Goal: Register for event/course

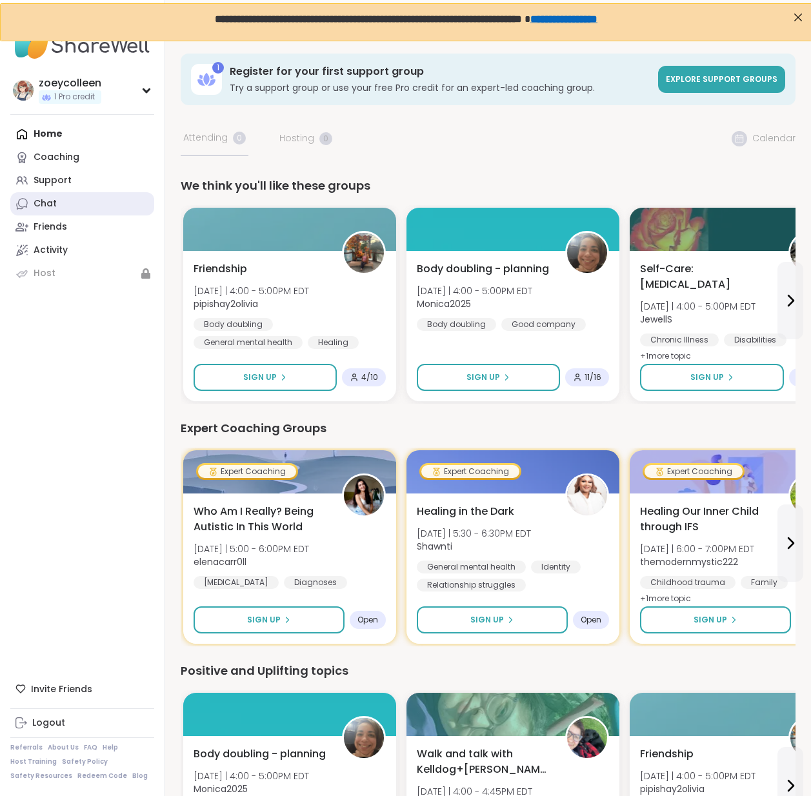
click at [63, 202] on link "Chat" at bounding box center [82, 203] width 144 height 23
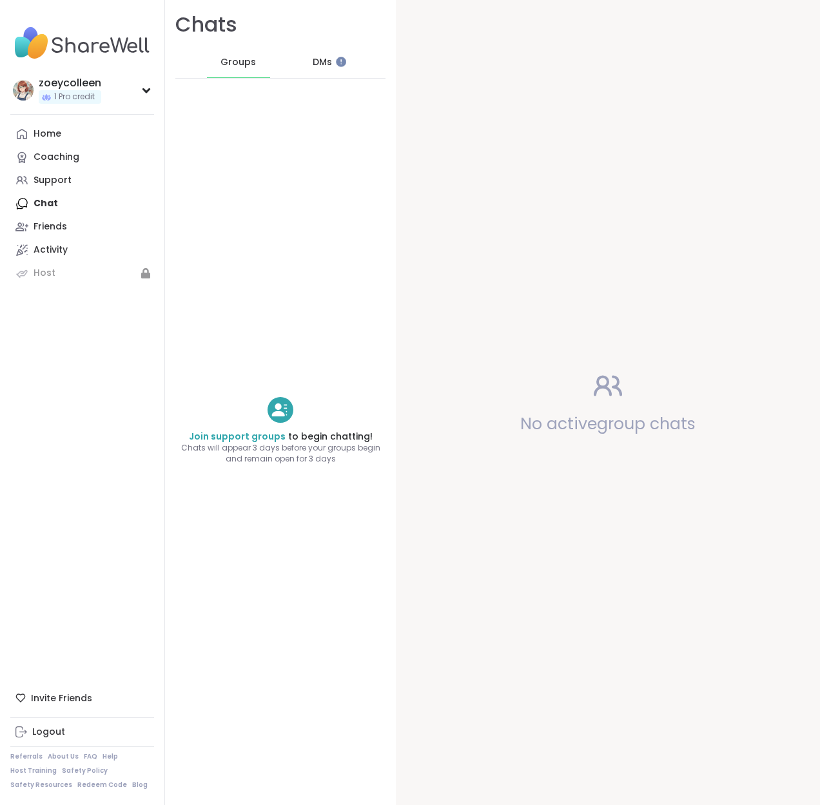
click at [314, 66] on span "DMs" at bounding box center [322, 62] width 19 height 13
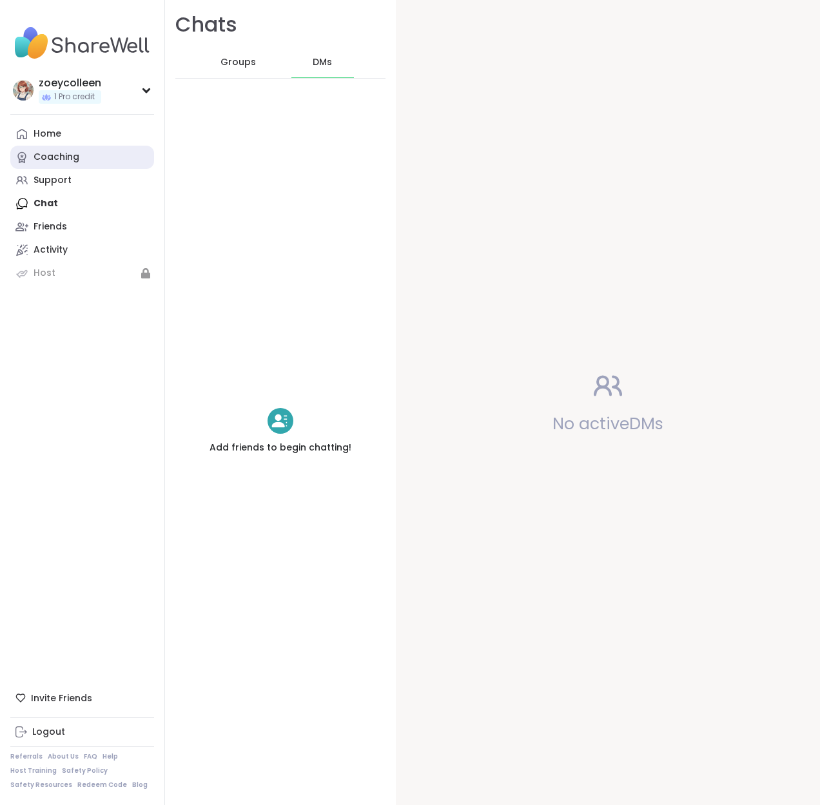
click at [43, 161] on div "Coaching" at bounding box center [57, 157] width 46 height 13
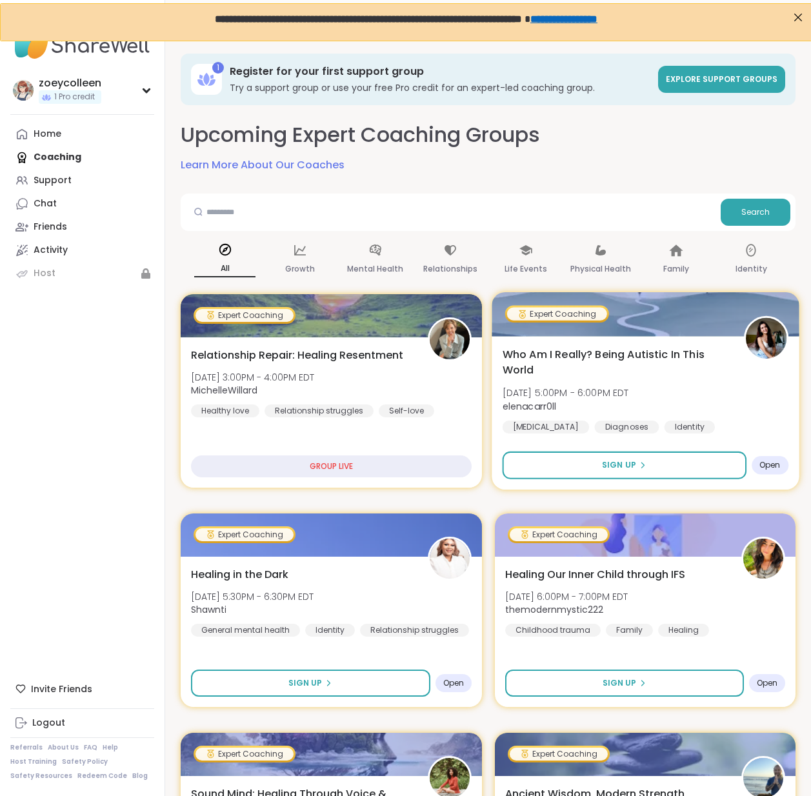
click at [656, 377] on span "Who Am I Really? Being Autistic In This World" at bounding box center [615, 362] width 226 height 32
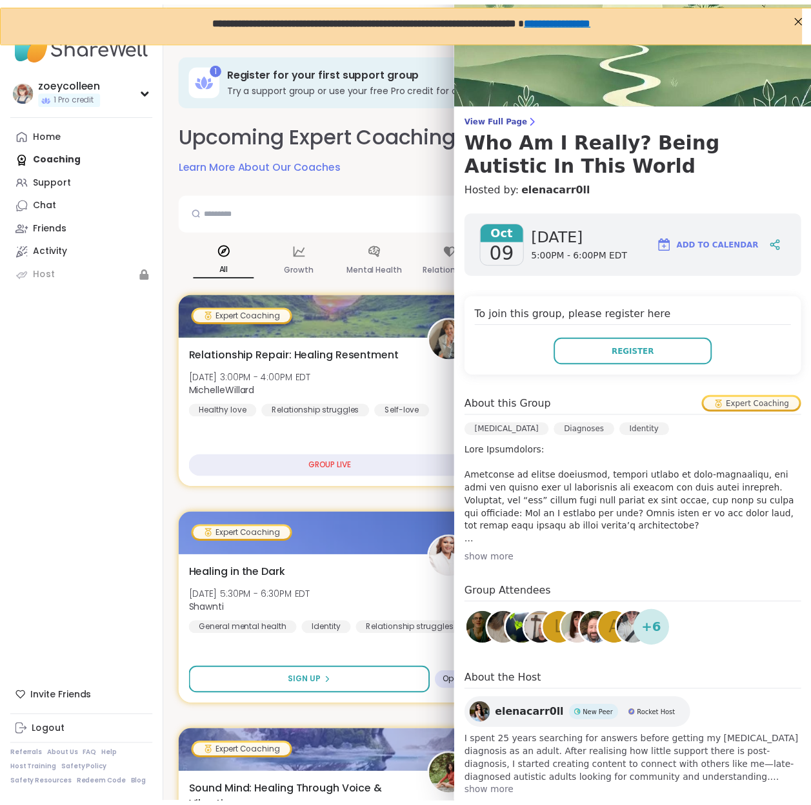
scroll to position [26, 0]
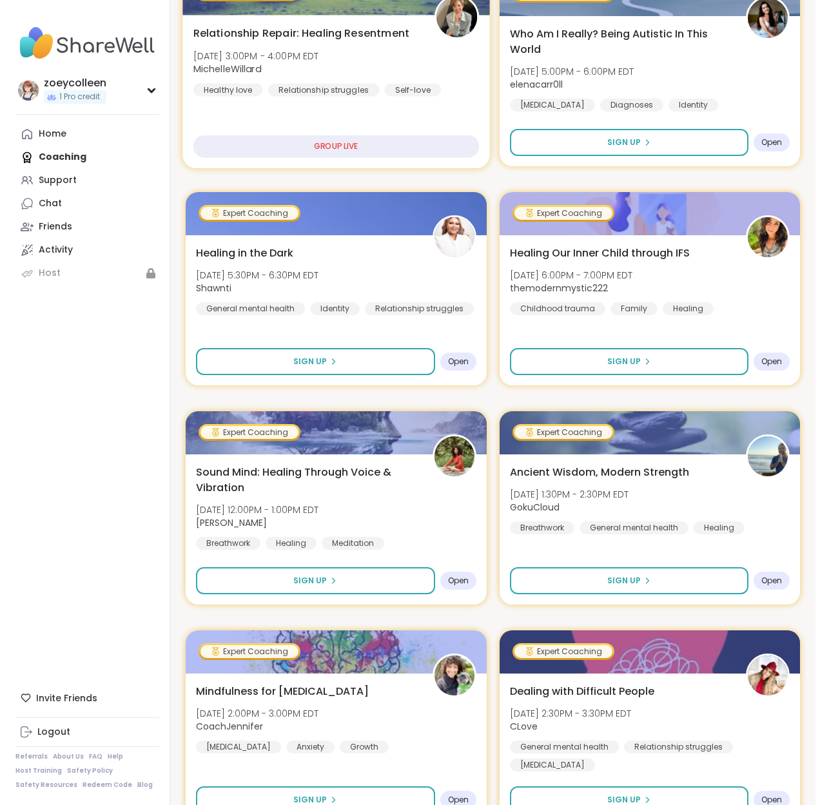
scroll to position [503, 0]
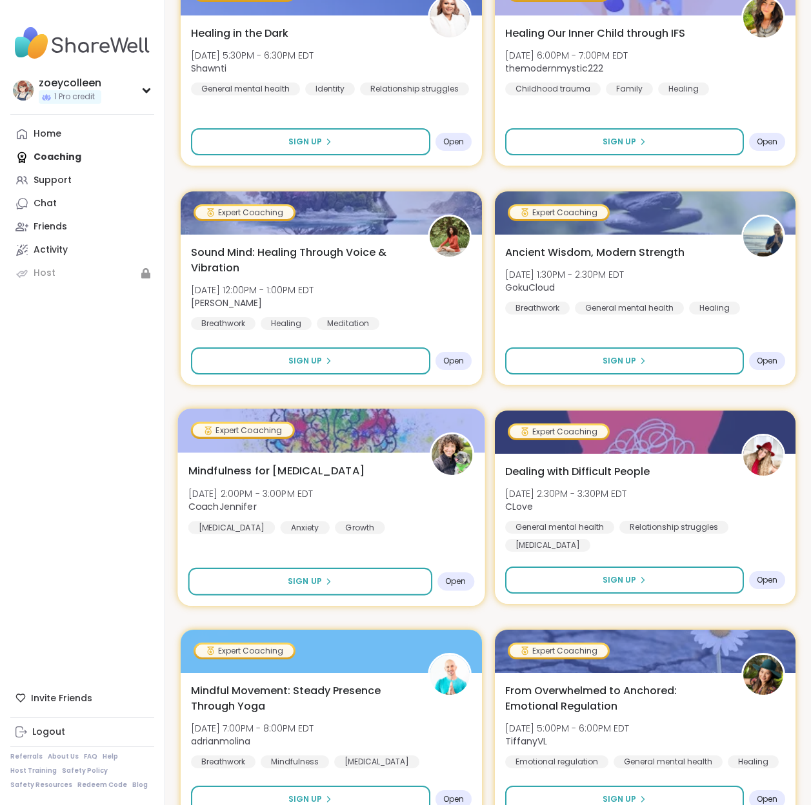
click at [250, 467] on span "Mindfulness for [MEDICAL_DATA]" at bounding box center [276, 470] width 176 height 15
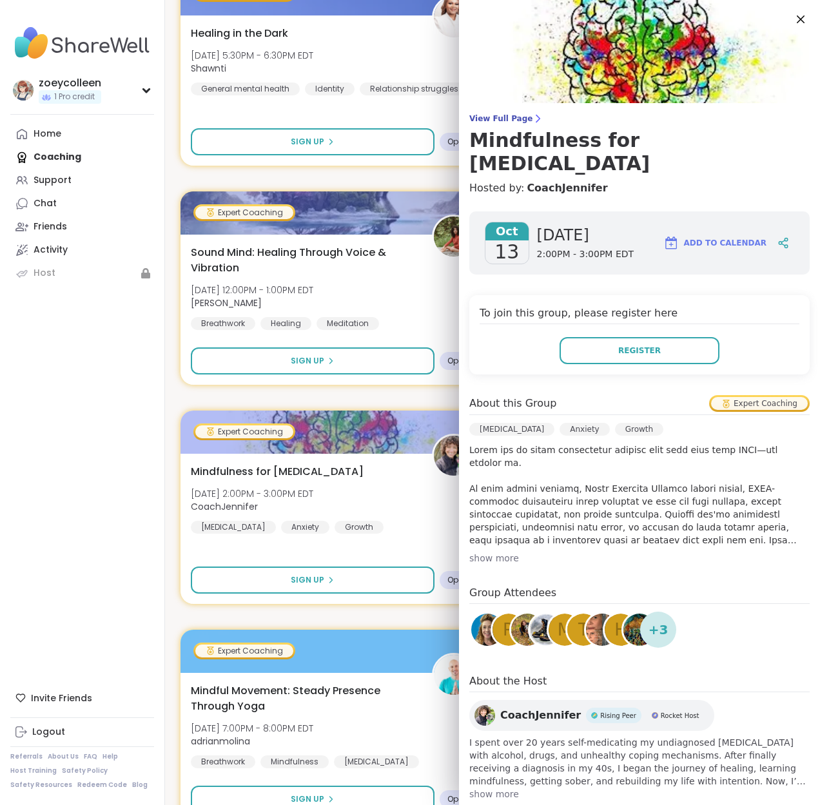
scroll to position [3, 0]
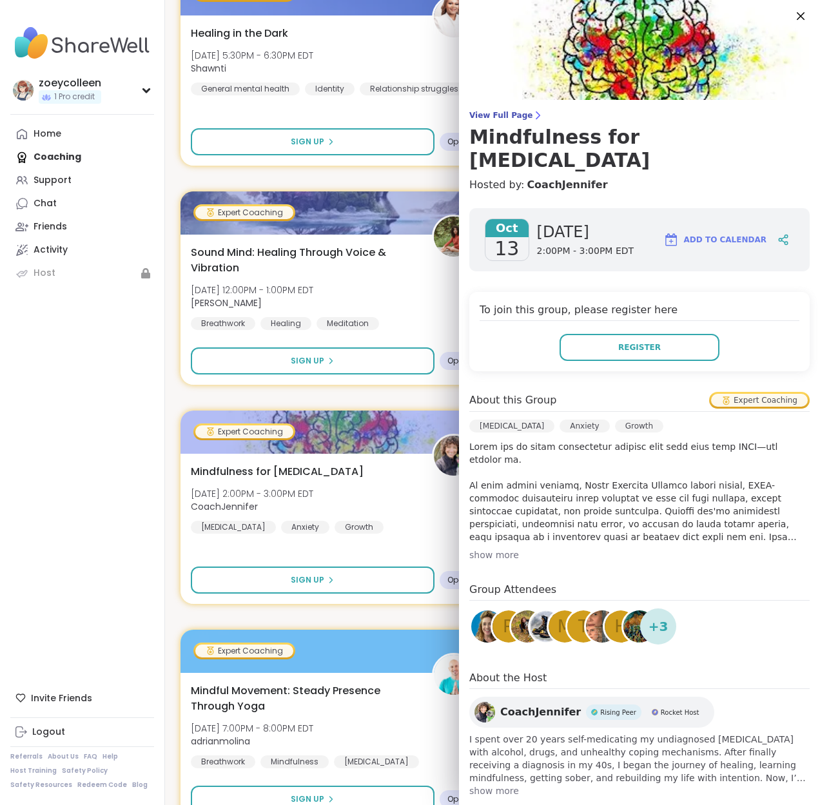
click at [486, 549] on div "show more" at bounding box center [639, 555] width 341 height 13
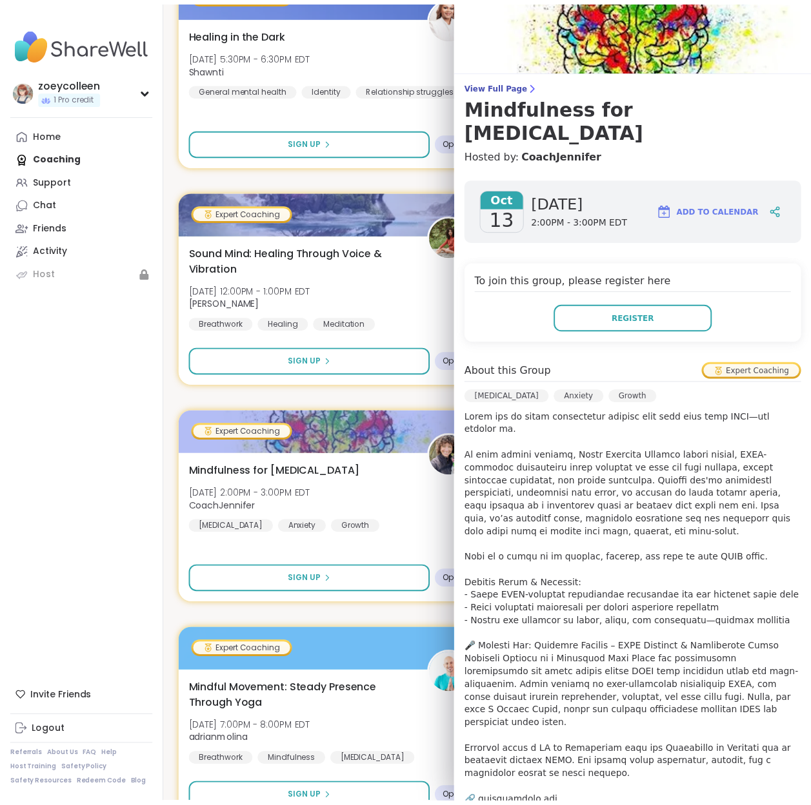
scroll to position [210, 0]
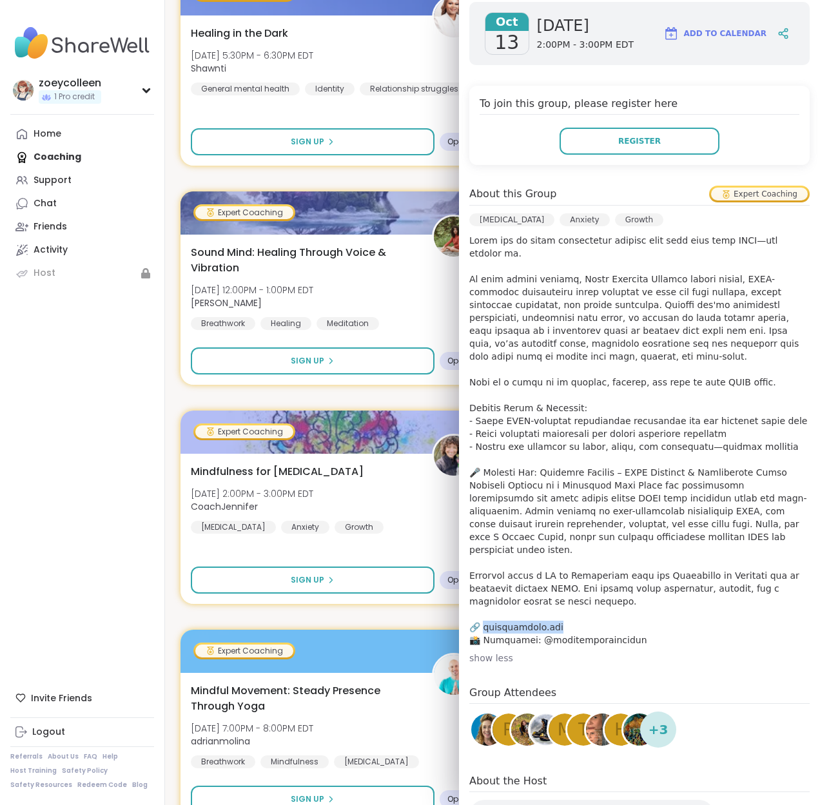
drag, startPoint x: 476, startPoint y: 591, endPoint x: 549, endPoint y: 586, distance: 73.0
click at [549, 586] on p at bounding box center [639, 440] width 341 height 413
copy p "ightyrebel.com 📸"
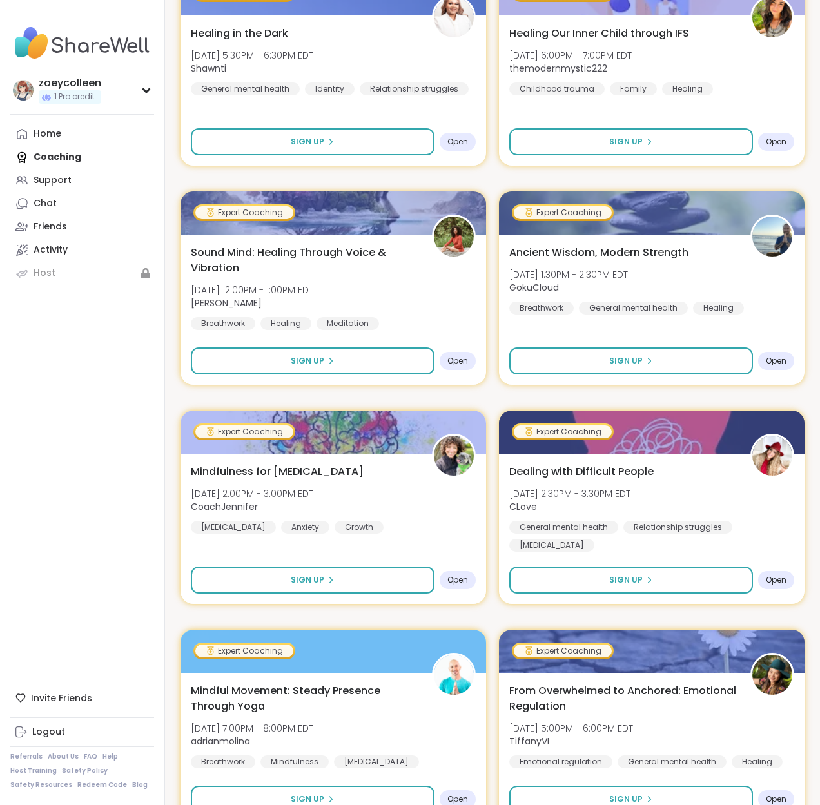
click at [104, 372] on nav "zoeycolleen 1 Pro credit Profile Membership Settings Help Home Coaching Support…" at bounding box center [82, 402] width 165 height 805
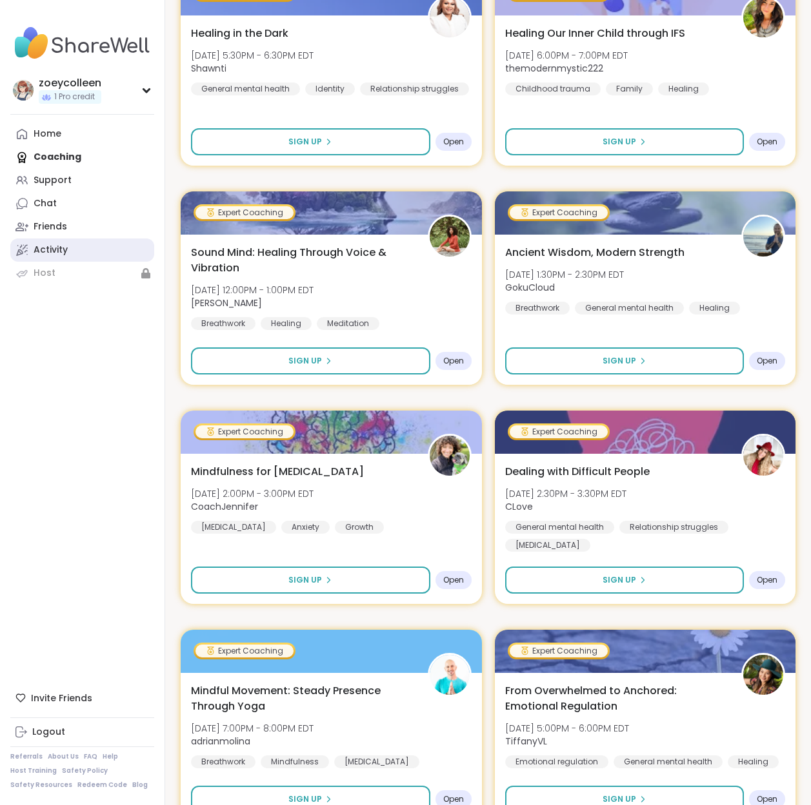
click at [68, 252] on link "Activity" at bounding box center [82, 250] width 144 height 23
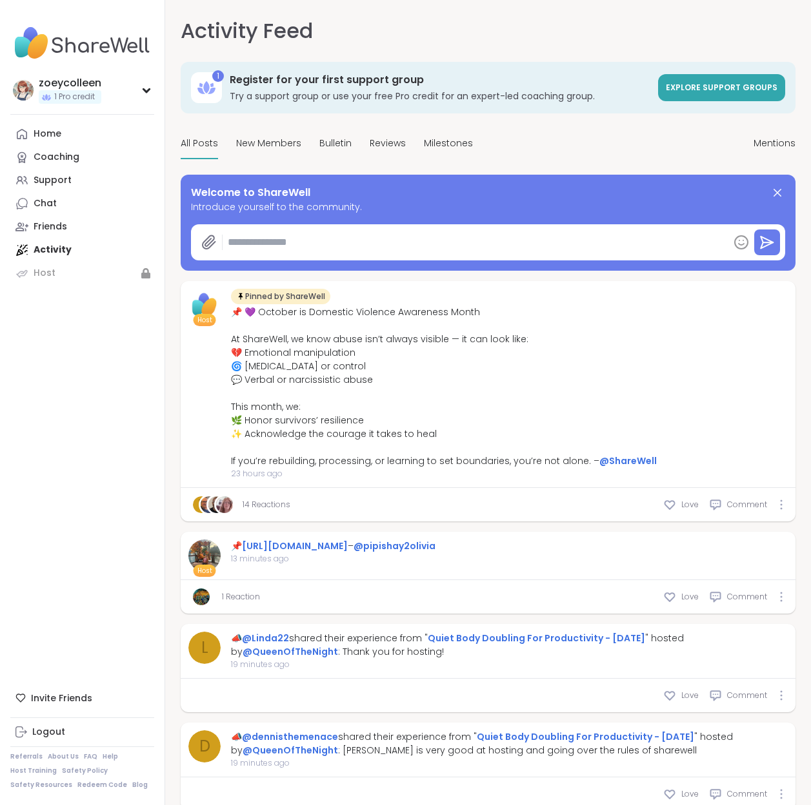
type textarea "*"
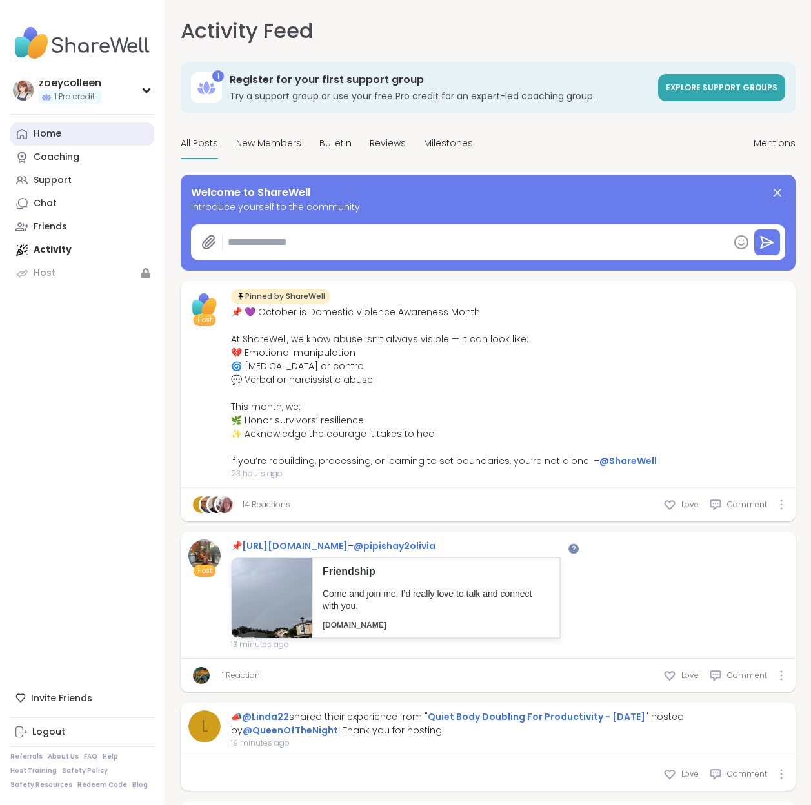
click at [61, 133] on link "Home" at bounding box center [82, 134] width 144 height 23
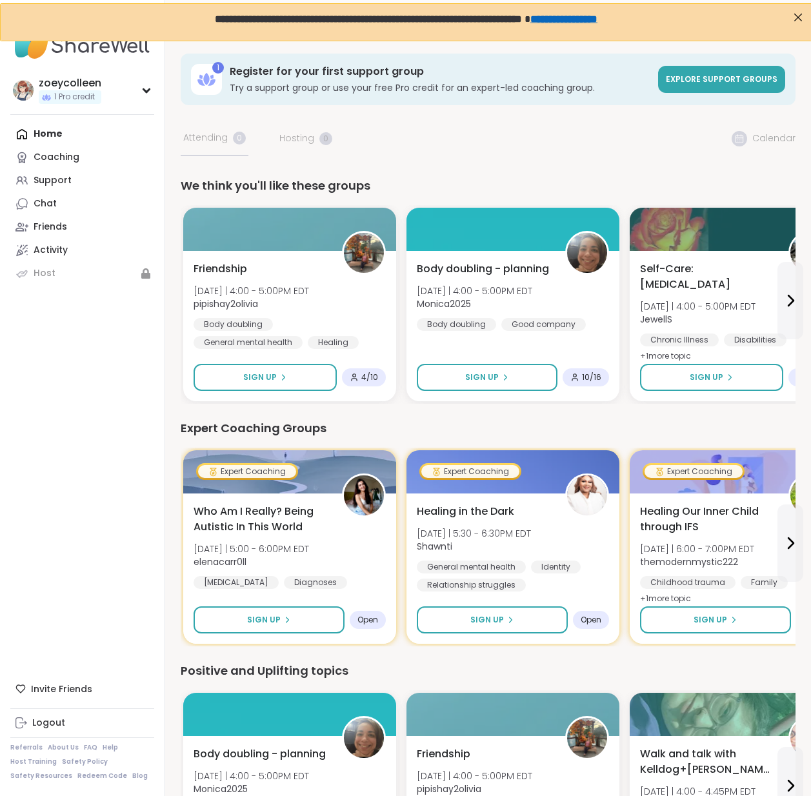
click at [664, 192] on div "We think you'll like these groups" at bounding box center [488, 186] width 615 height 18
click at [792, 293] on icon at bounding box center [789, 300] width 15 height 15
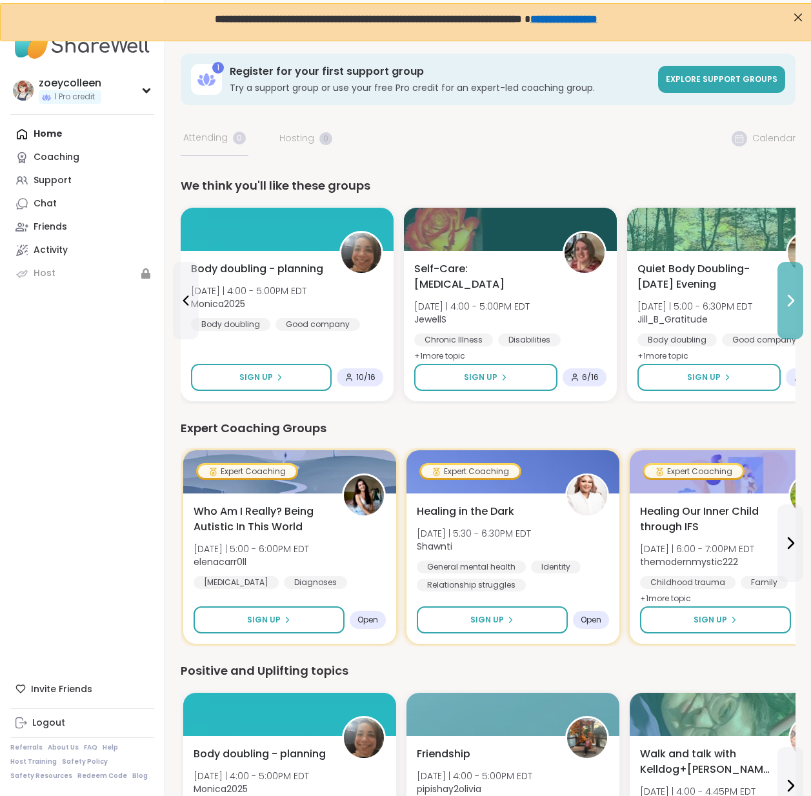
click at [792, 293] on icon at bounding box center [789, 300] width 15 height 15
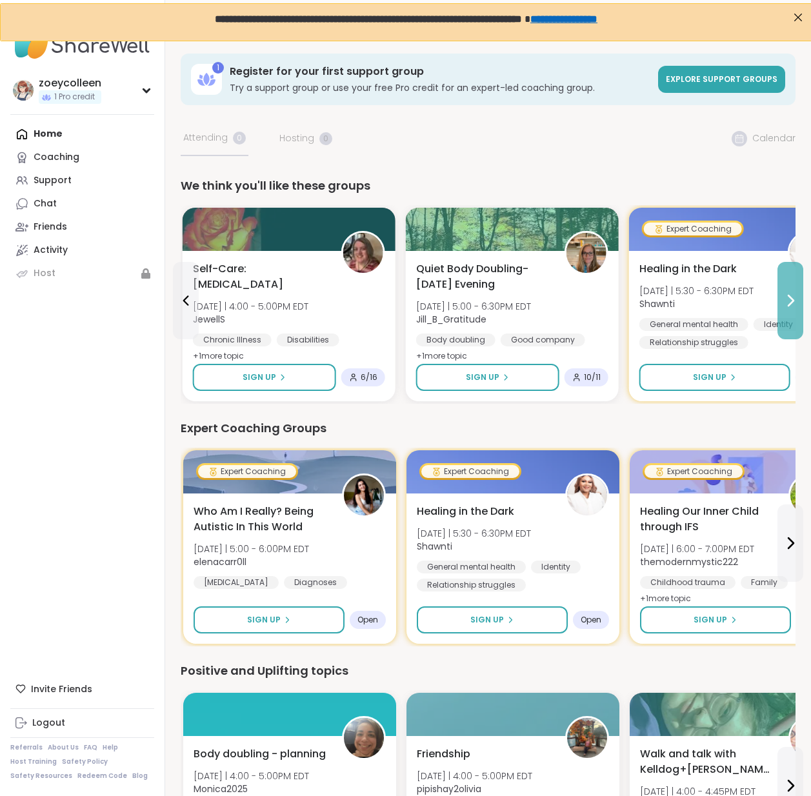
click at [792, 293] on icon at bounding box center [789, 300] width 15 height 15
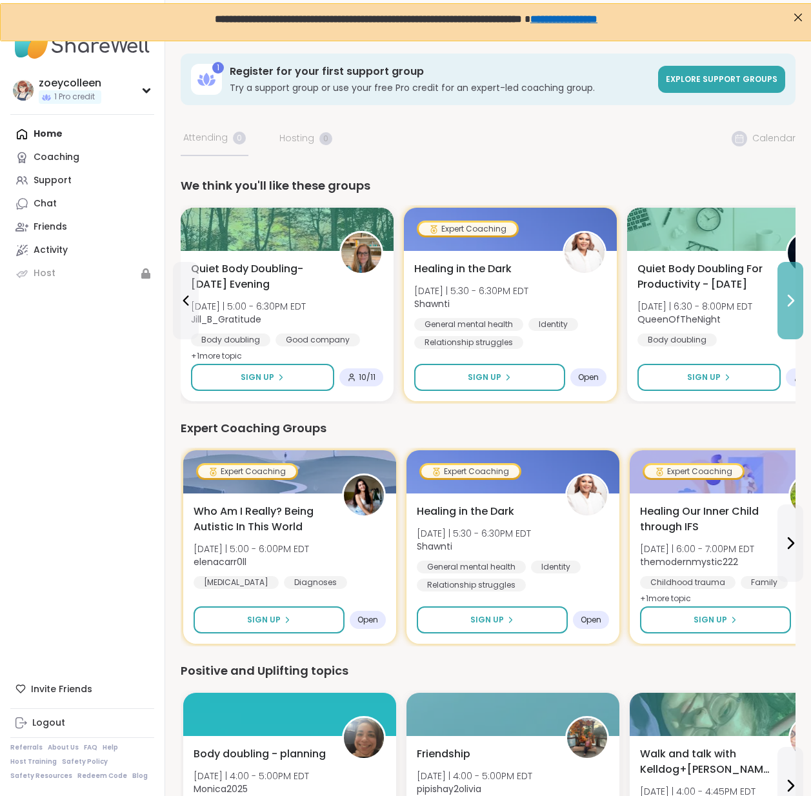
click at [792, 293] on icon at bounding box center [789, 300] width 15 height 15
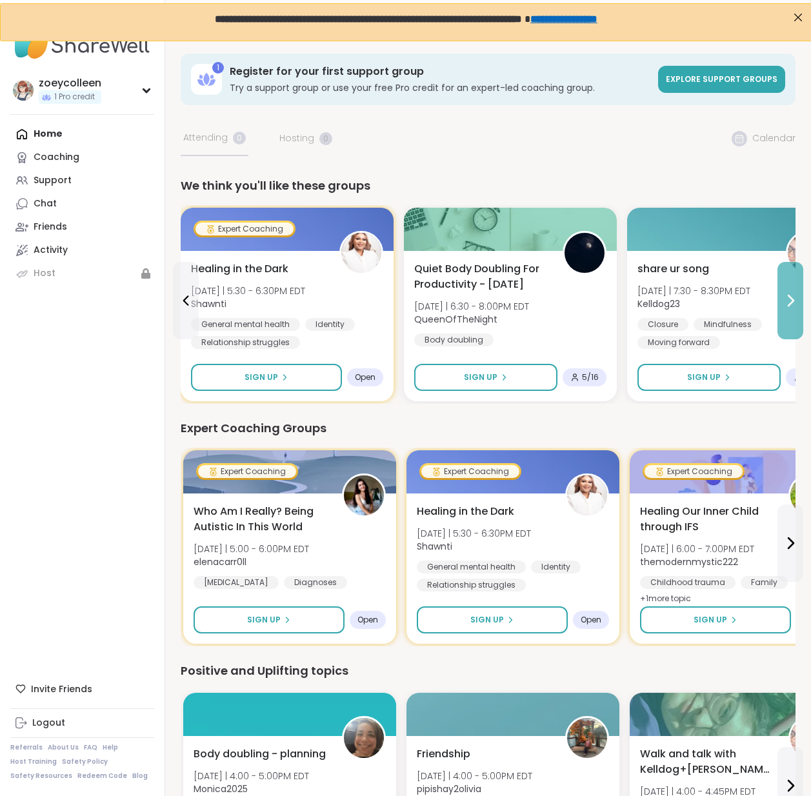
click at [792, 293] on icon at bounding box center [789, 300] width 15 height 15
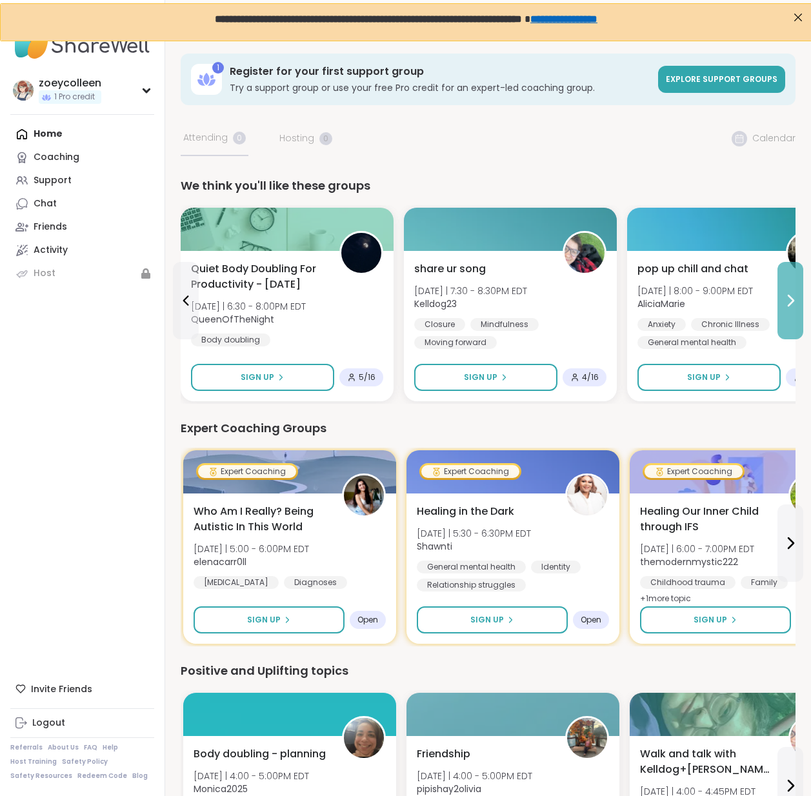
click at [792, 293] on icon at bounding box center [789, 300] width 15 height 15
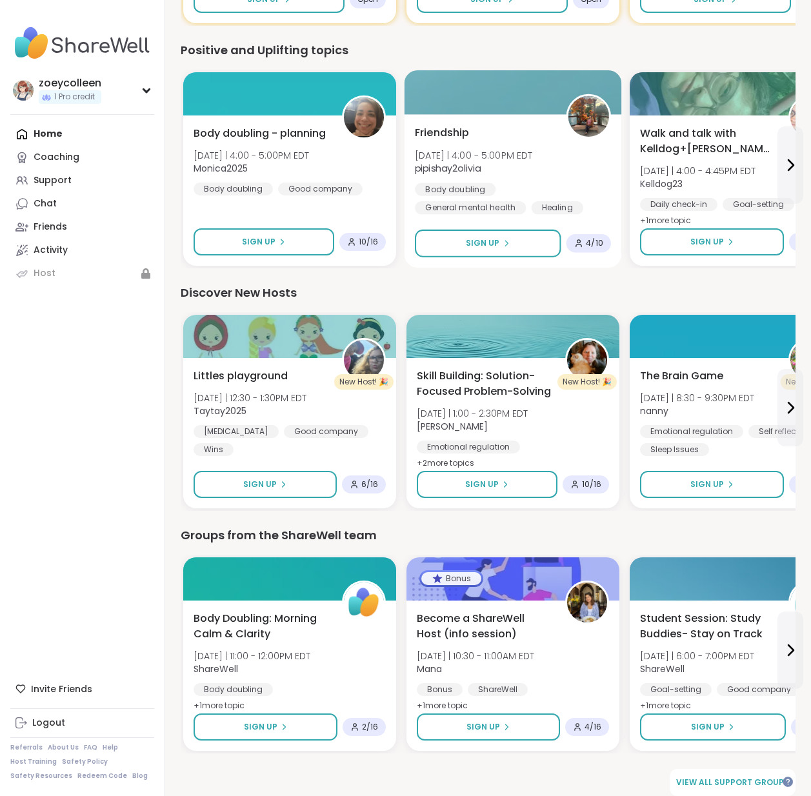
scroll to position [633, 0]
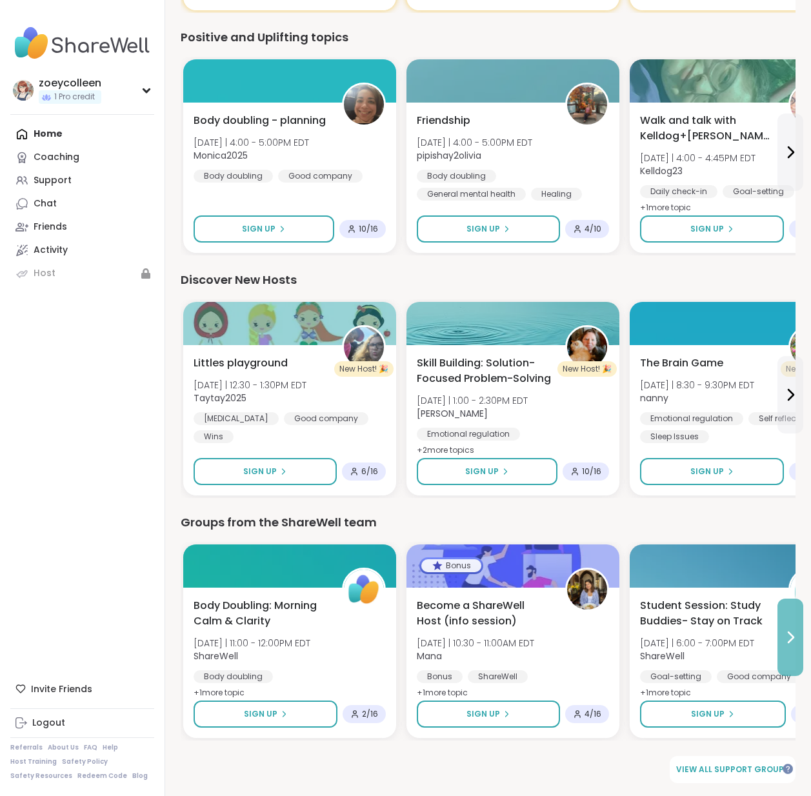
click at [790, 633] on icon at bounding box center [790, 637] width 5 height 10
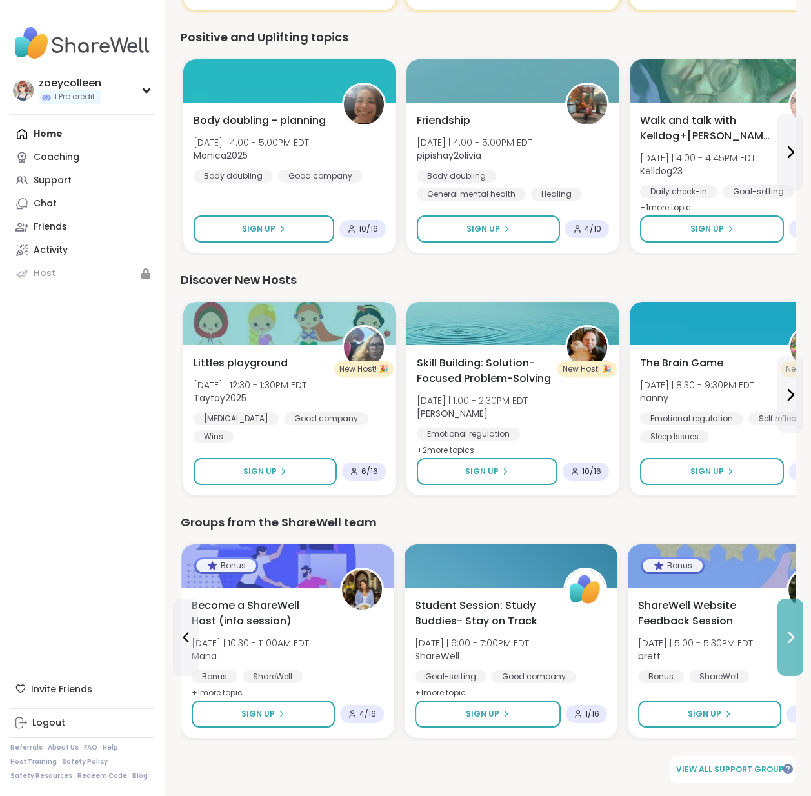
click at [790, 633] on icon at bounding box center [790, 637] width 5 height 10
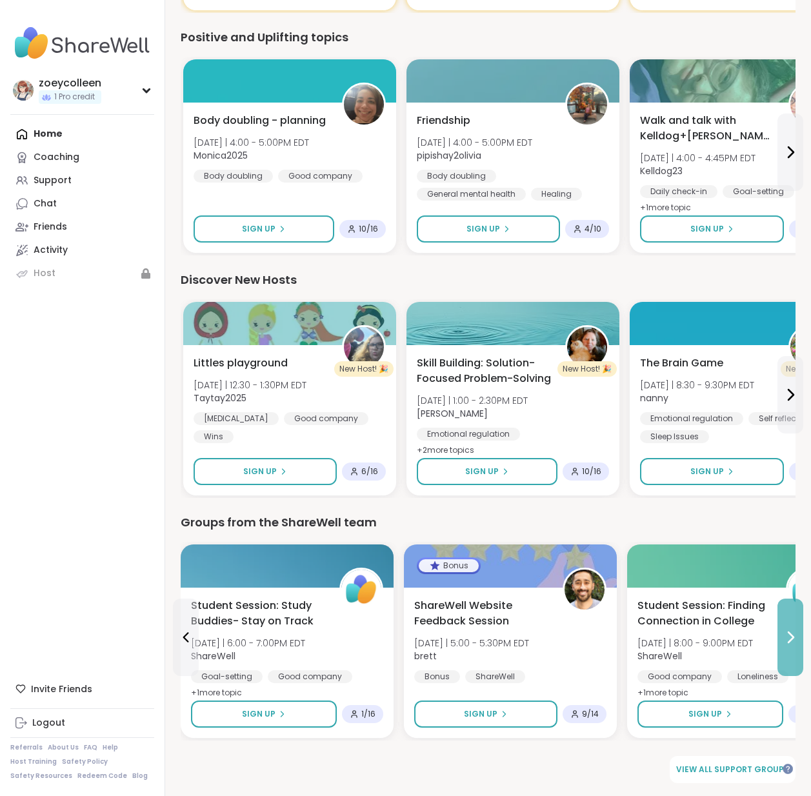
click at [789, 624] on button at bounding box center [790, 636] width 26 height 77
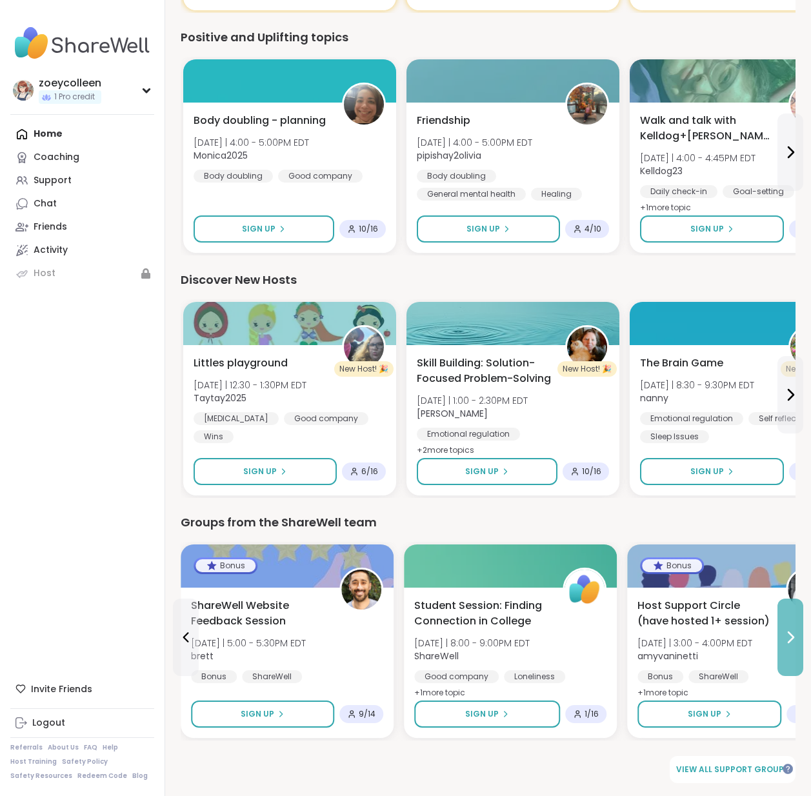
click at [789, 624] on button at bounding box center [790, 636] width 26 height 77
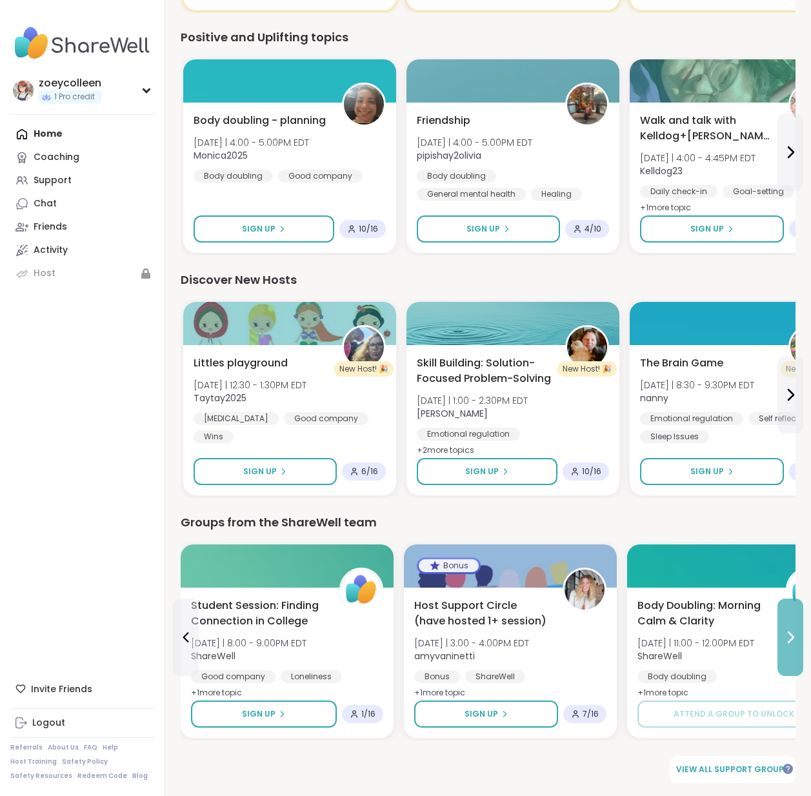
click at [789, 624] on button at bounding box center [790, 636] width 26 height 77
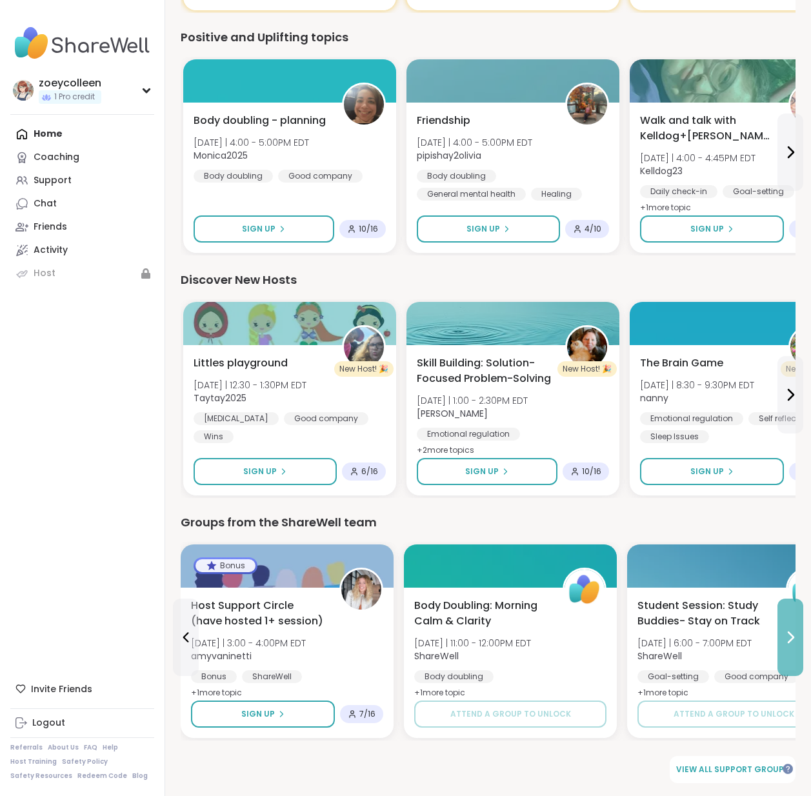
click at [789, 624] on button at bounding box center [790, 636] width 26 height 77
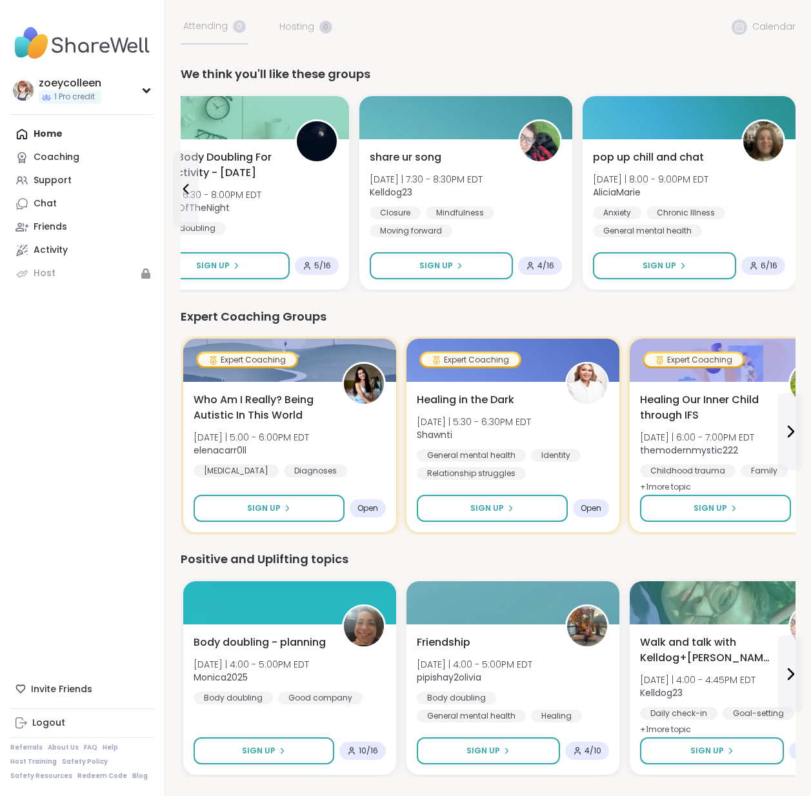
scroll to position [0, 0]
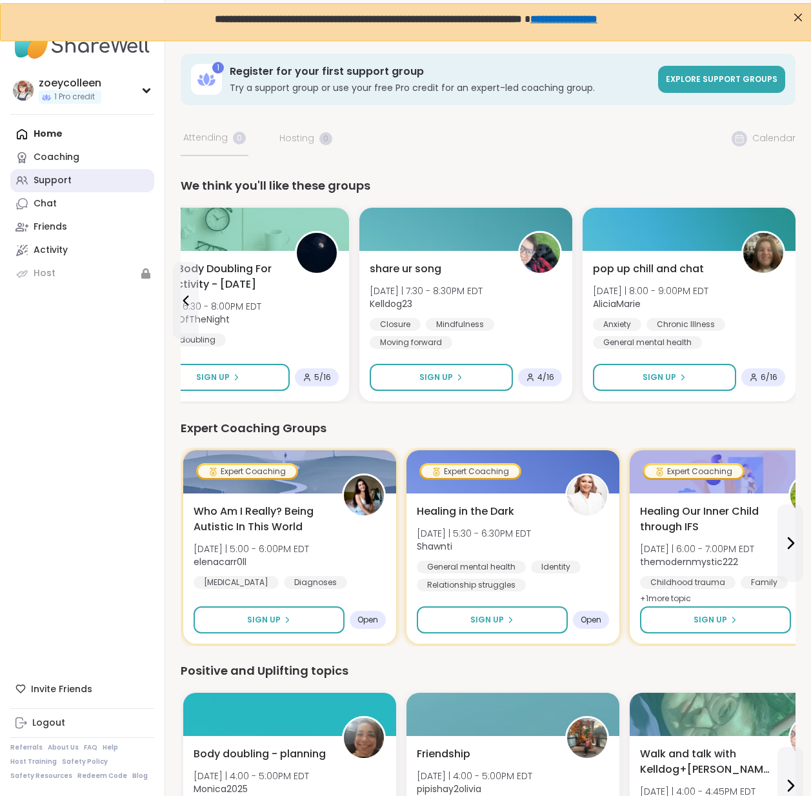
click at [78, 186] on link "Support" at bounding box center [82, 180] width 144 height 23
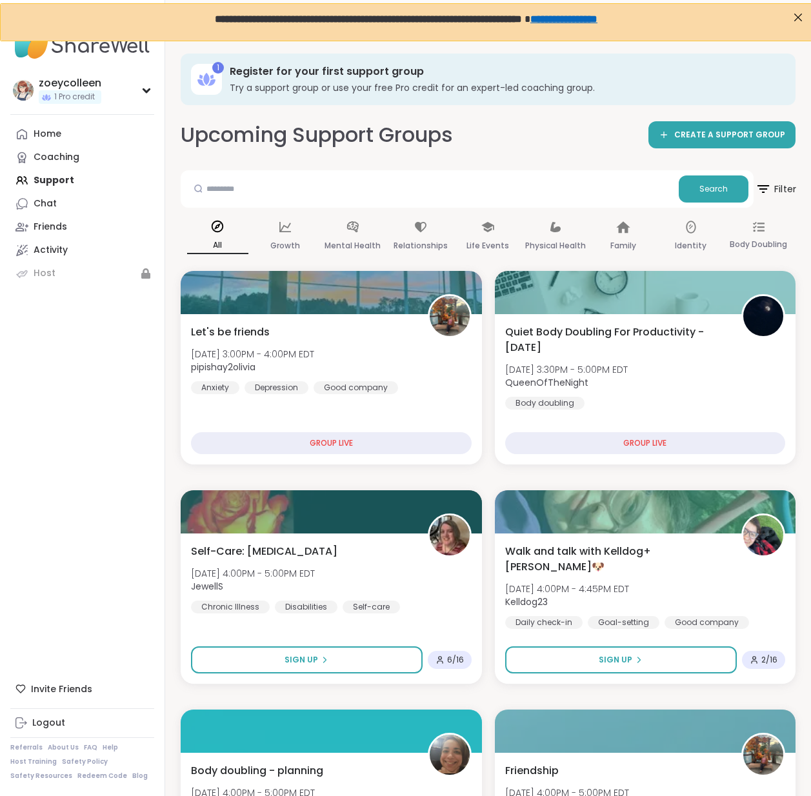
click at [783, 192] on span "Filter" at bounding box center [775, 189] width 41 height 32
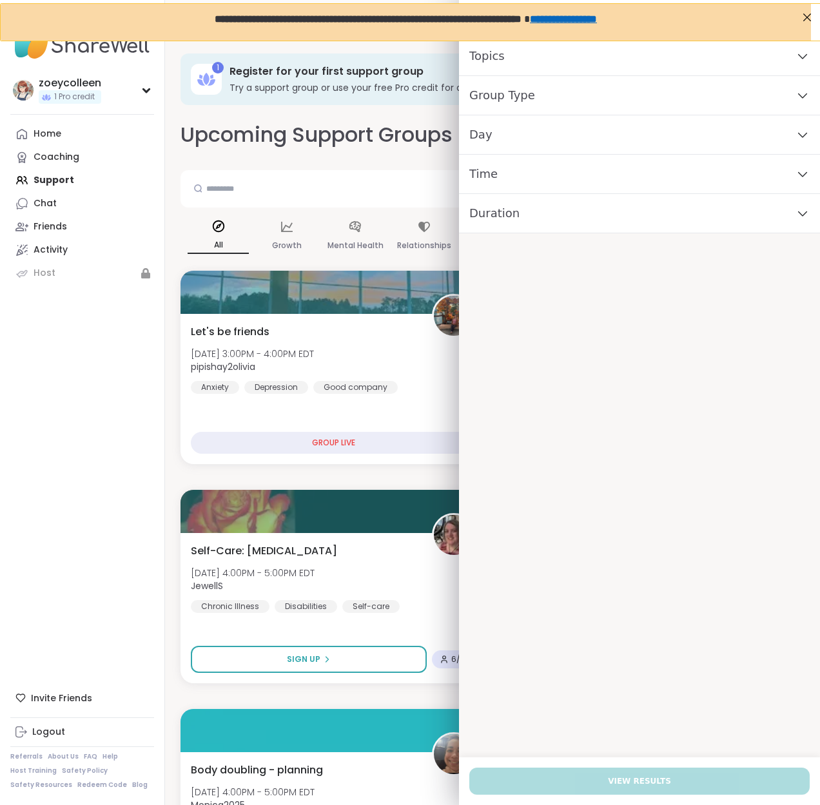
click at [542, 179] on div "Time" at bounding box center [639, 174] width 361 height 39
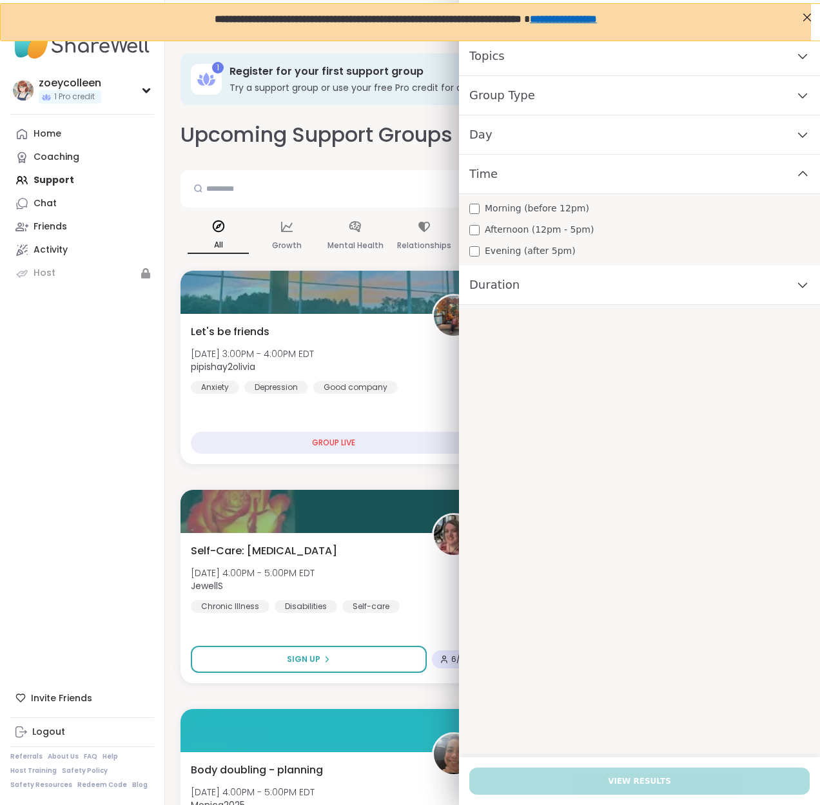
click at [514, 229] on span "Afternoon (12pm - 5pm)" at bounding box center [539, 230] width 109 height 14
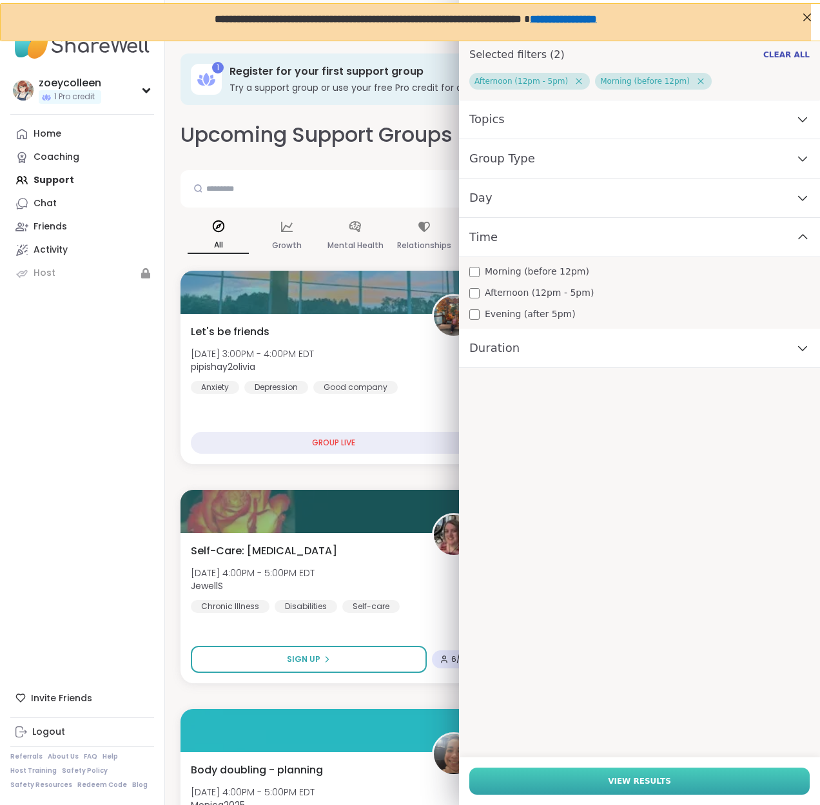
click at [544, 781] on button "View Results" at bounding box center [639, 781] width 341 height 27
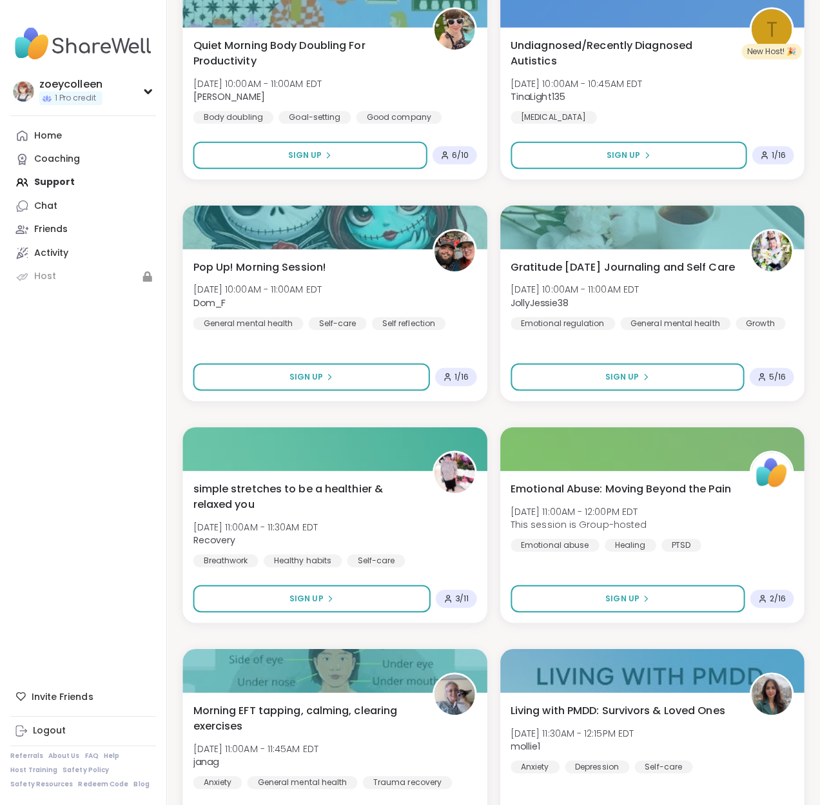
scroll to position [1477, 0]
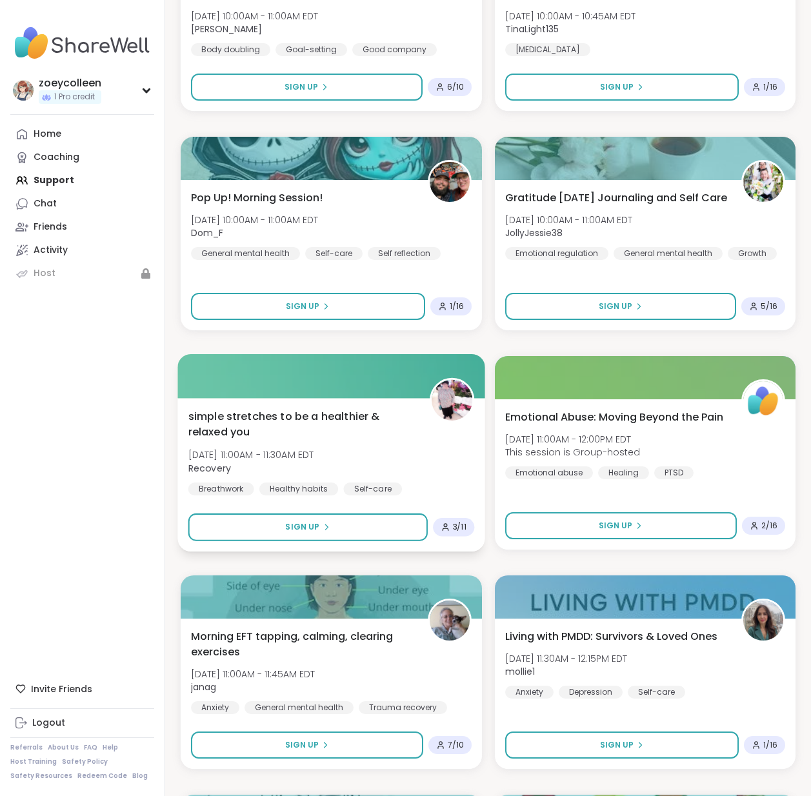
click at [333, 415] on span "simple stretches to be a healthier & relaxed you" at bounding box center [301, 424] width 226 height 32
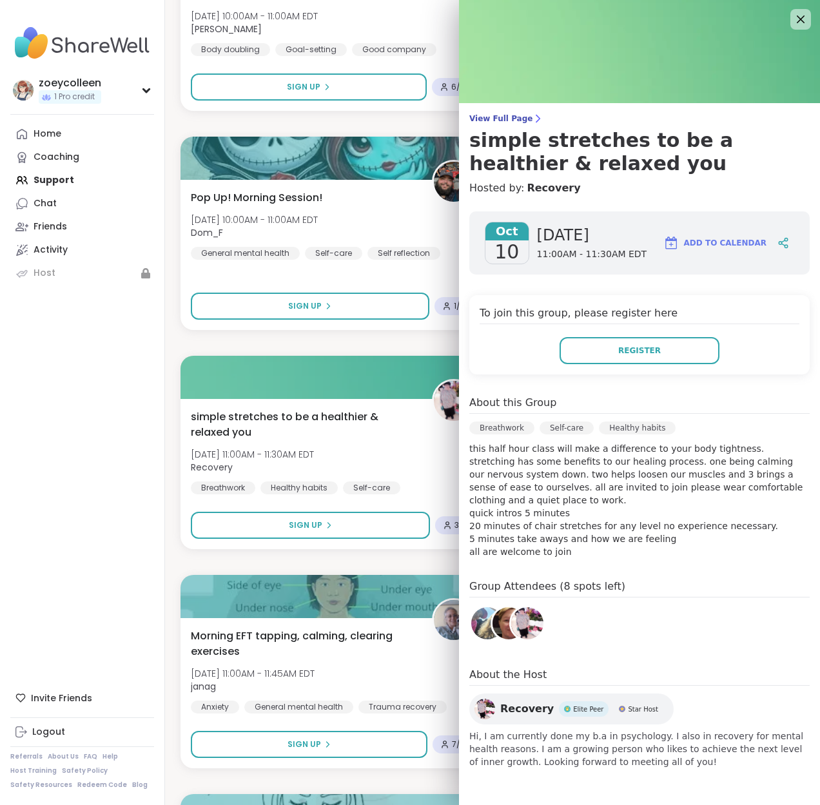
click at [480, 699] on img at bounding box center [485, 709] width 21 height 21
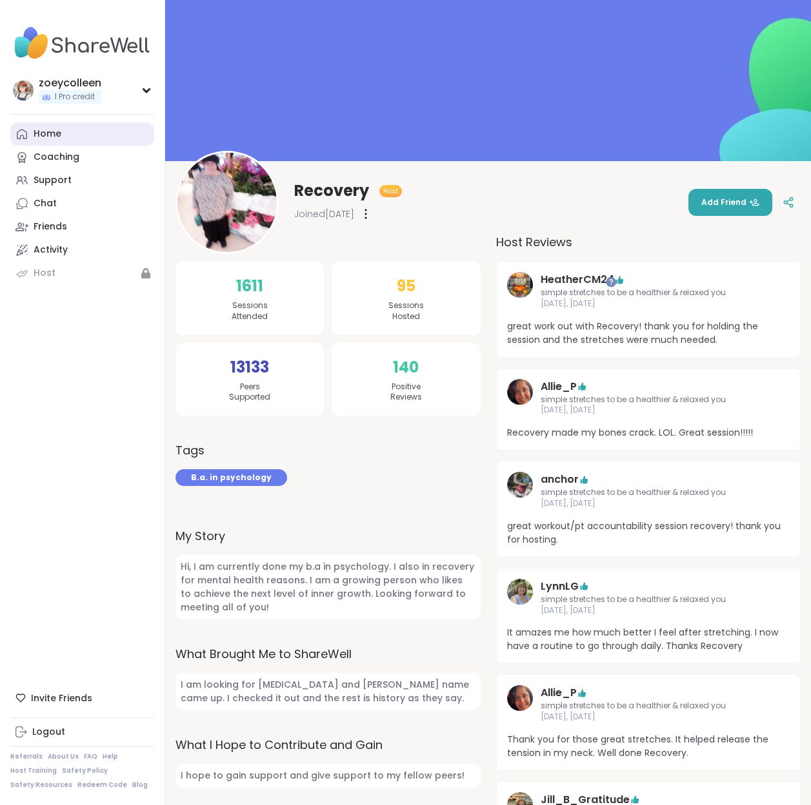
click at [44, 133] on div "Home" at bounding box center [48, 134] width 28 height 13
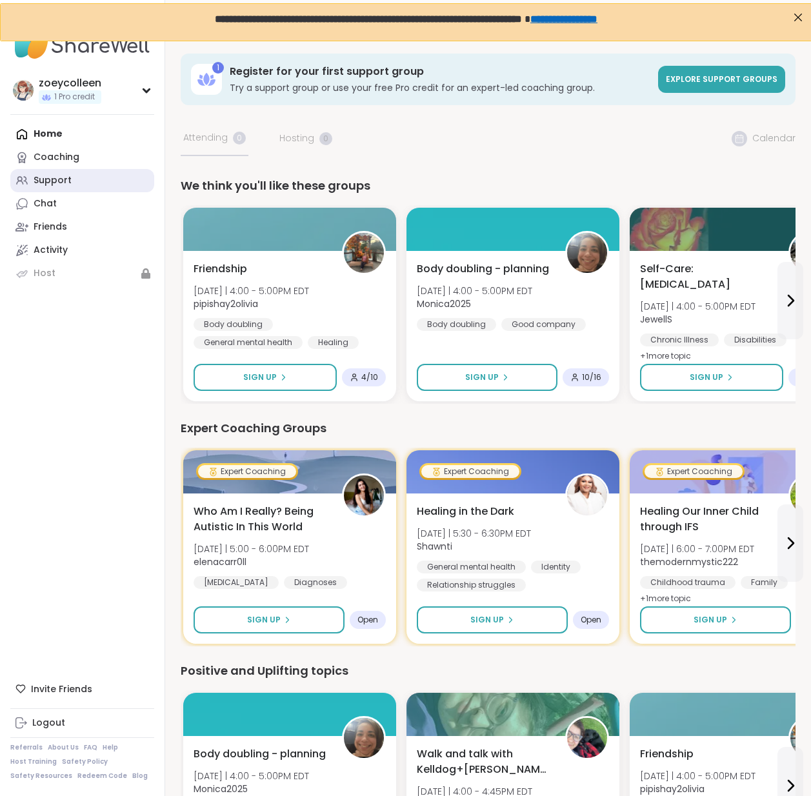
click at [86, 181] on link "Support" at bounding box center [82, 180] width 144 height 23
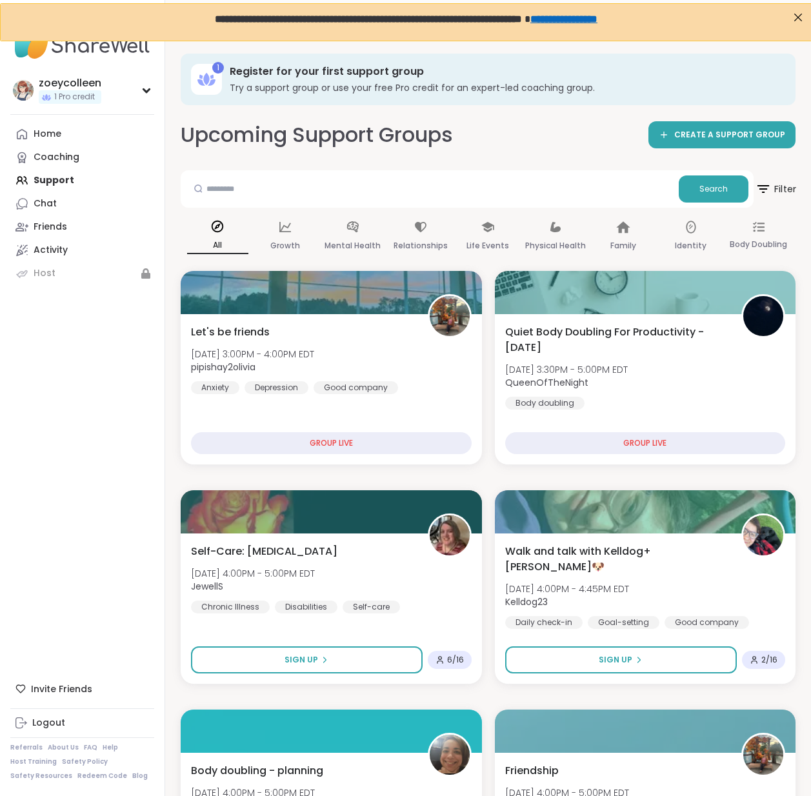
click at [783, 196] on span "Filter" at bounding box center [775, 189] width 41 height 32
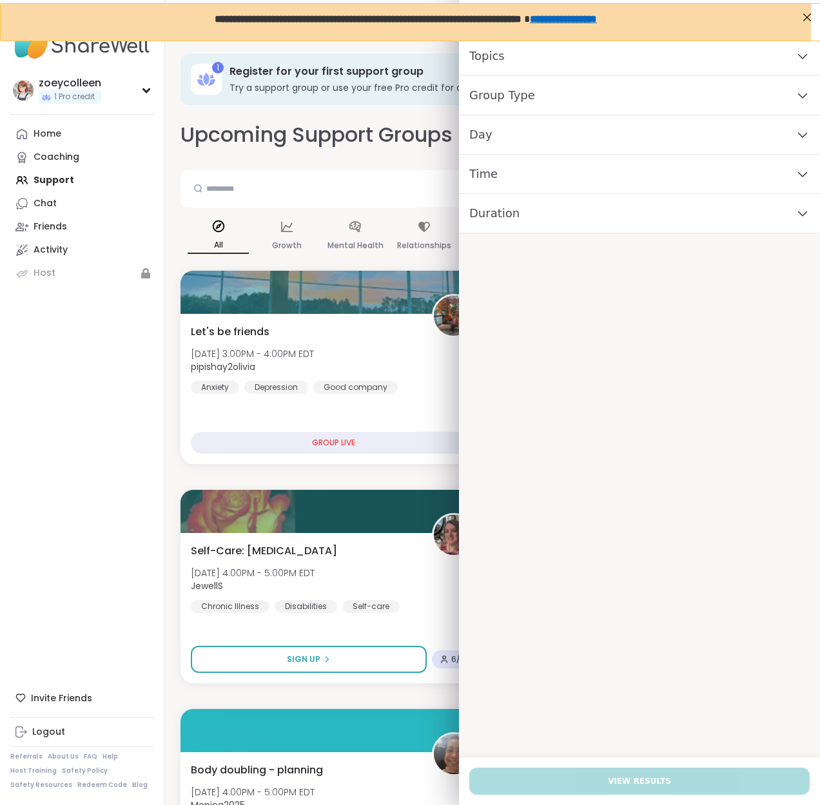
click at [569, 133] on div "Day" at bounding box center [639, 134] width 361 height 39
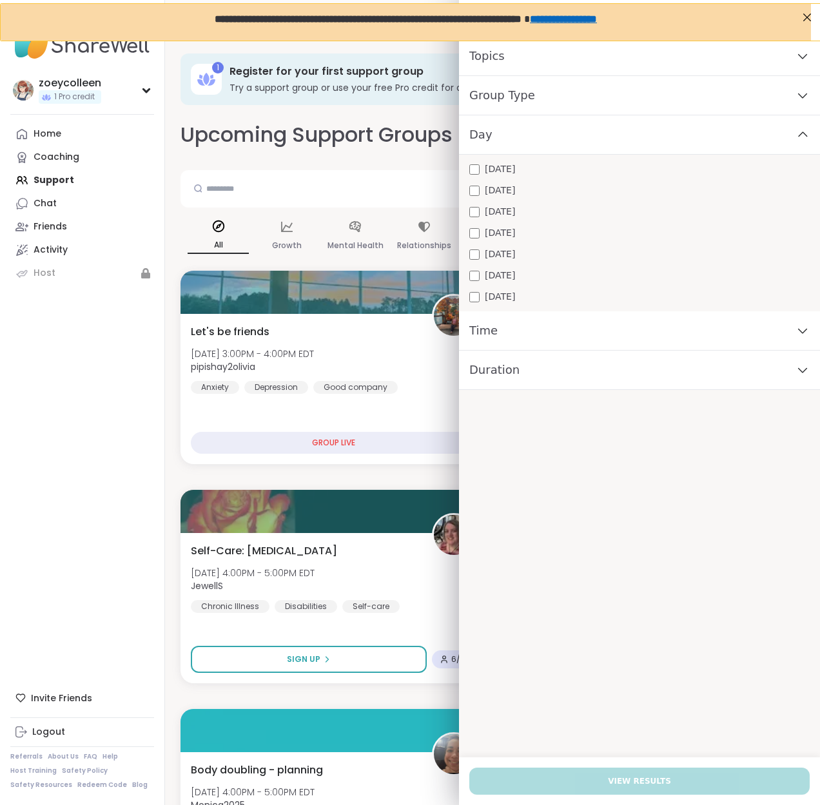
click at [569, 133] on div "Day" at bounding box center [639, 134] width 361 height 39
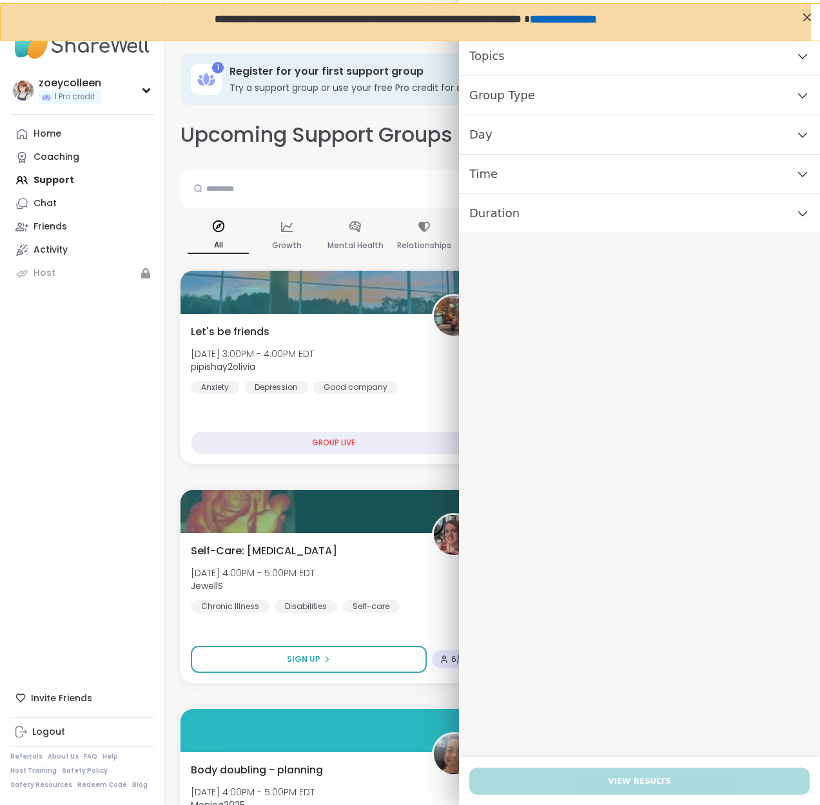
click at [546, 181] on div "Time" at bounding box center [639, 174] width 361 height 39
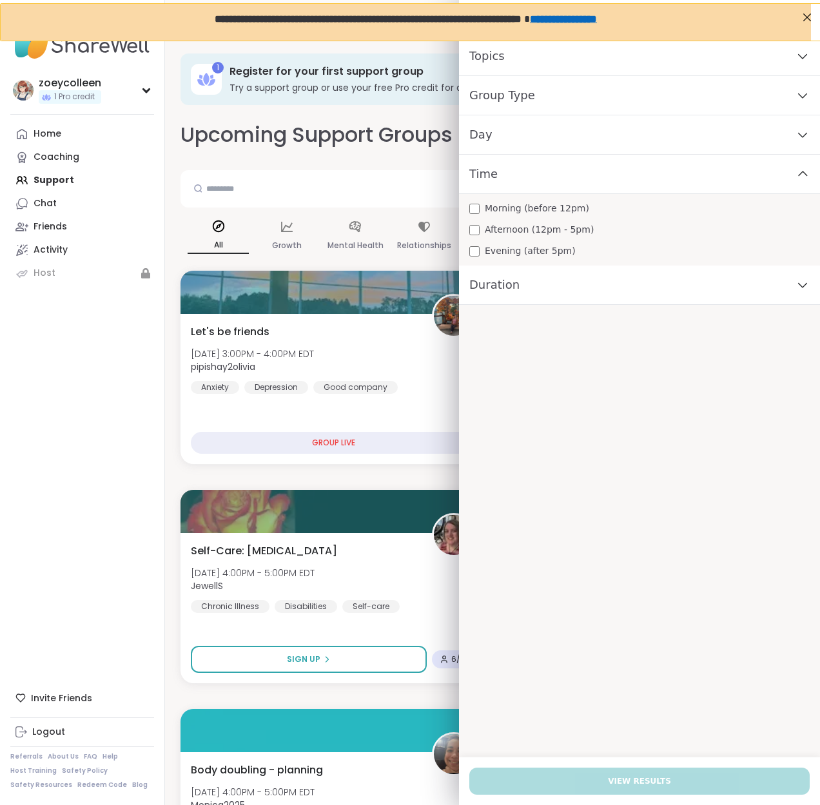
drag, startPoint x: 520, startPoint y: 212, endPoint x: 521, endPoint y: 219, distance: 7.1
click at [520, 212] on span "Morning (before 12pm)" at bounding box center [537, 209] width 104 height 14
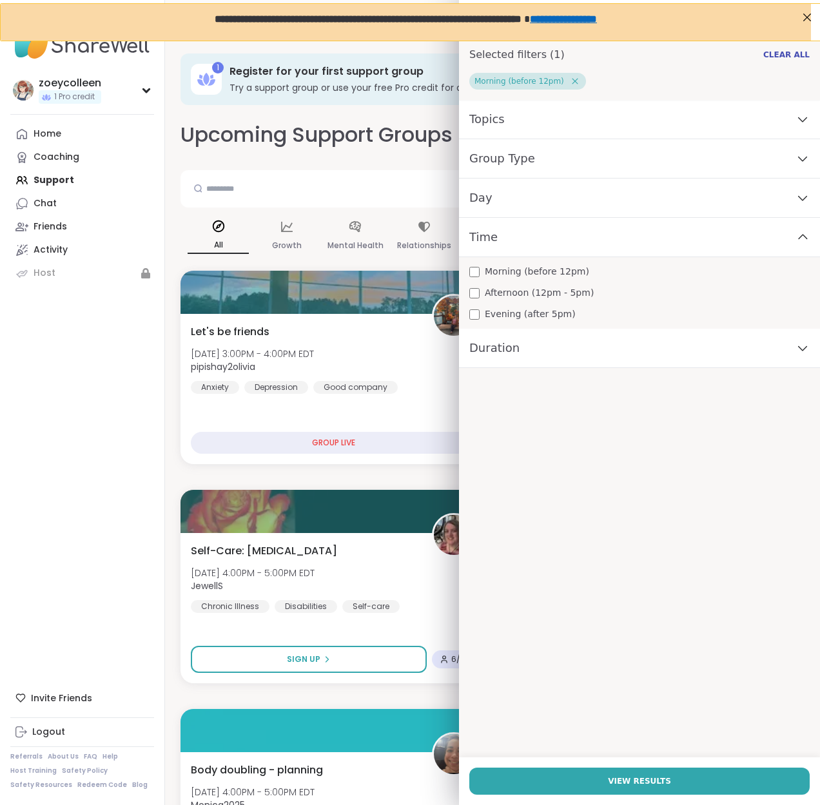
click at [511, 292] on span "Afternoon (12pm - 5pm)" at bounding box center [539, 293] width 109 height 14
click at [526, 161] on div "Group Type" at bounding box center [639, 158] width 361 height 39
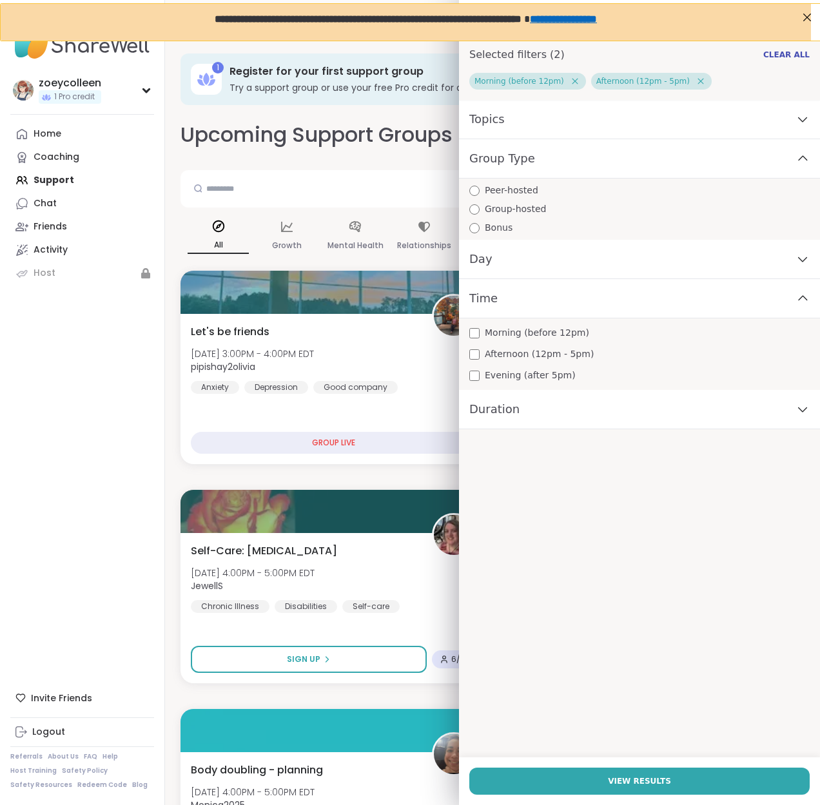
click at [496, 163] on span "Group Type" at bounding box center [502, 159] width 66 height 18
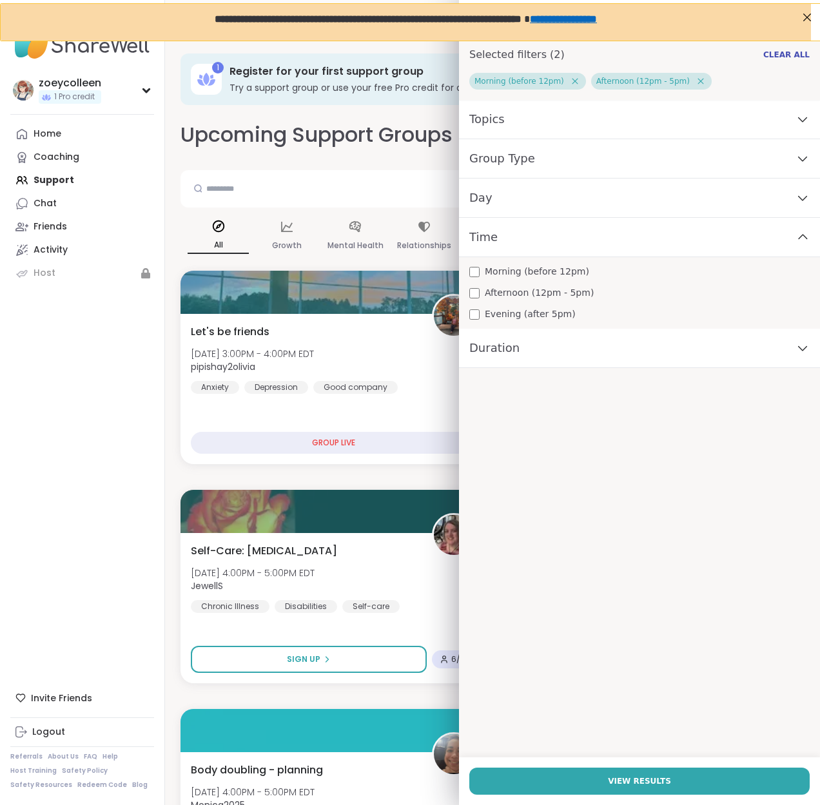
click at [499, 118] on div "Topics" at bounding box center [639, 119] width 361 height 39
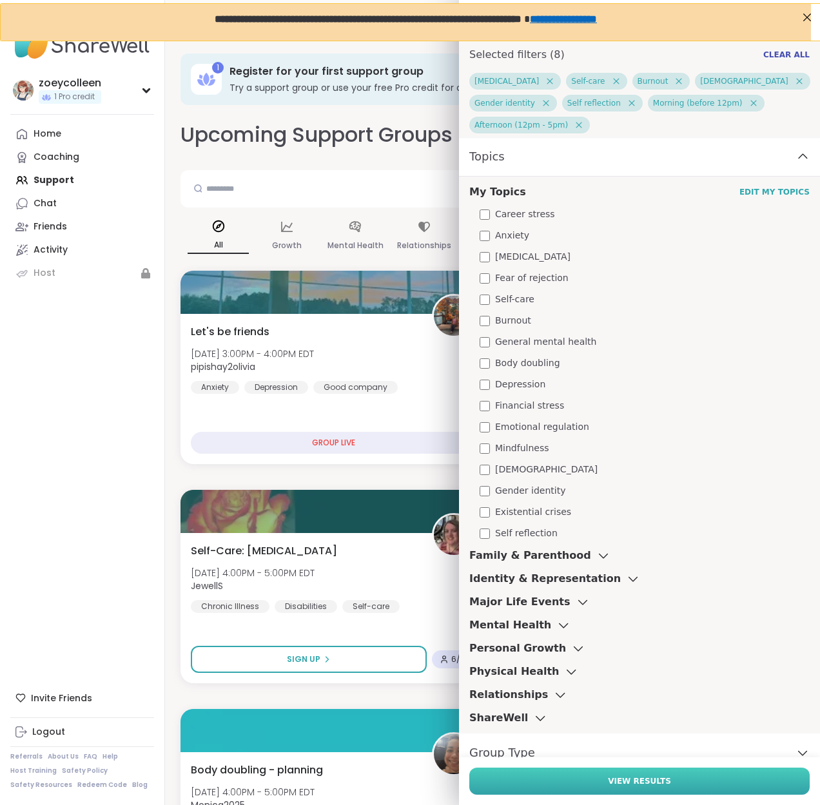
click at [608, 781] on span "View Results" at bounding box center [639, 782] width 63 height 12
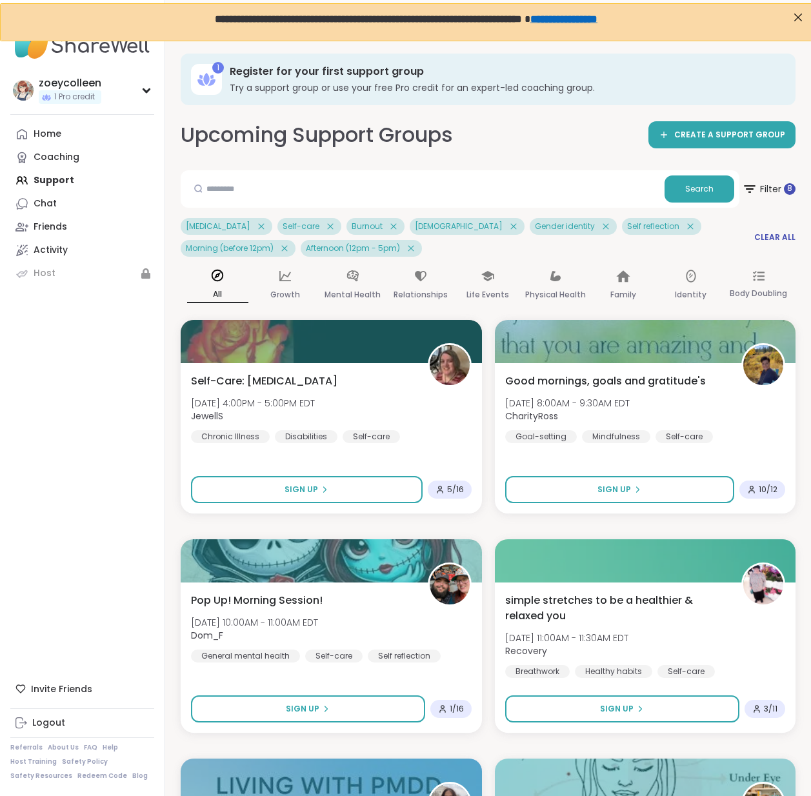
click at [255, 225] on icon at bounding box center [261, 227] width 12 height 12
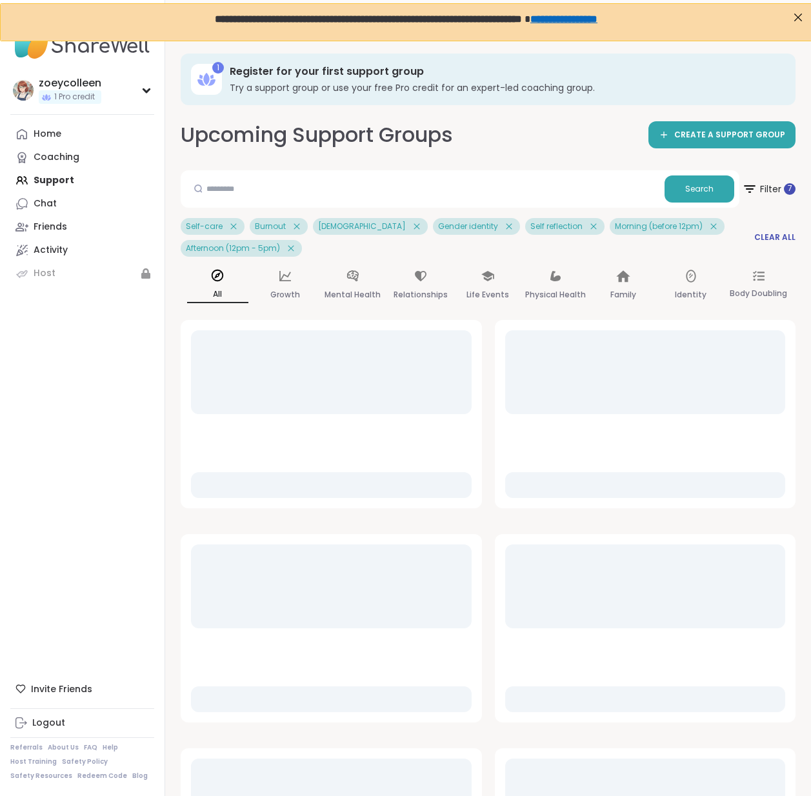
click at [232, 227] on icon at bounding box center [234, 227] width 12 height 12
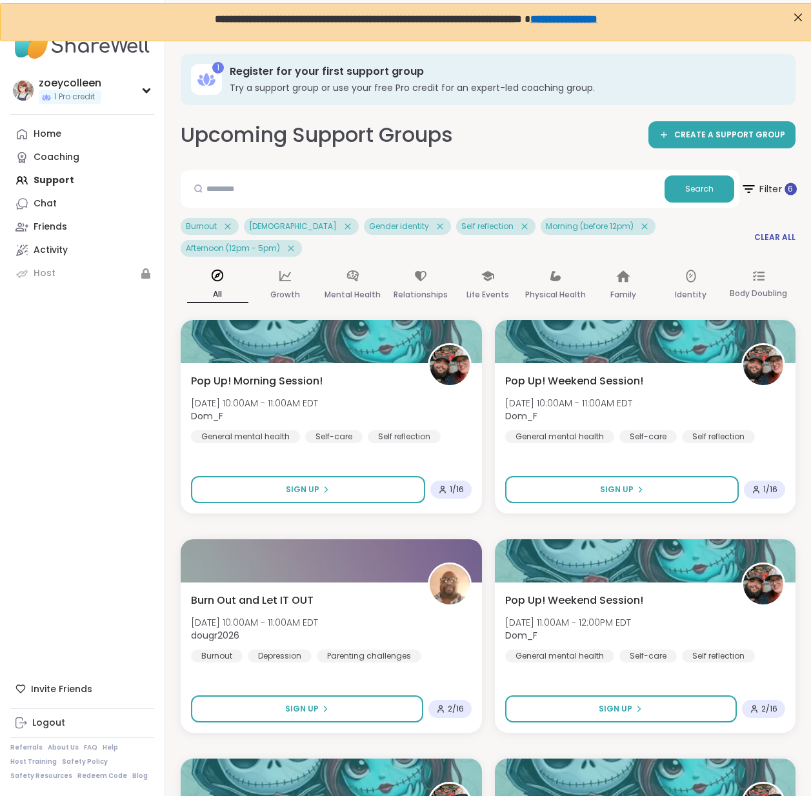
click at [758, 188] on span "Filter 6" at bounding box center [768, 189] width 56 height 32
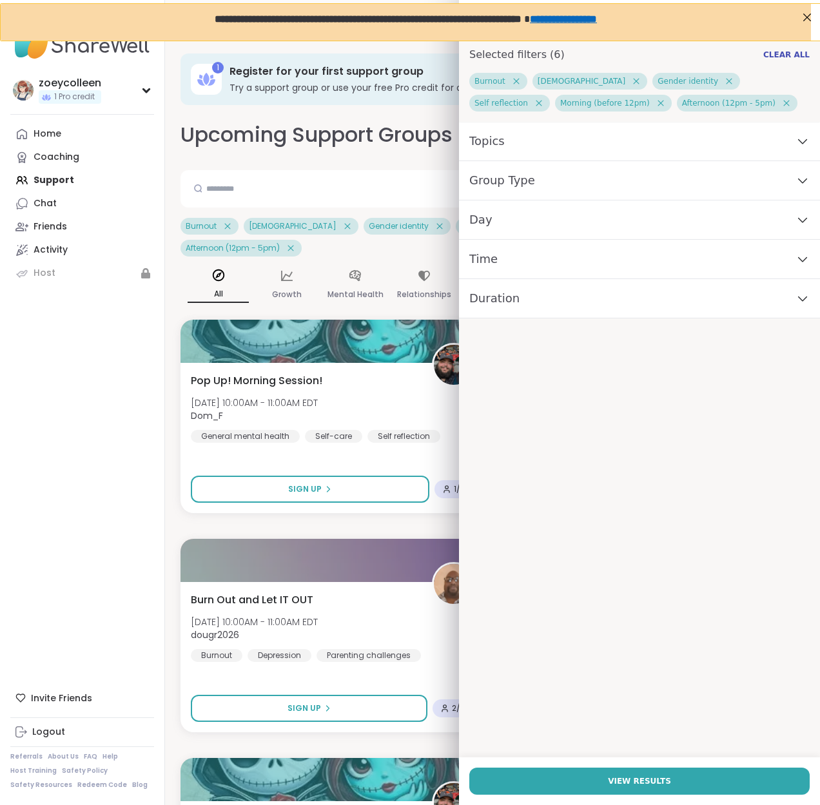
click at [530, 154] on div "Topics" at bounding box center [639, 141] width 361 height 39
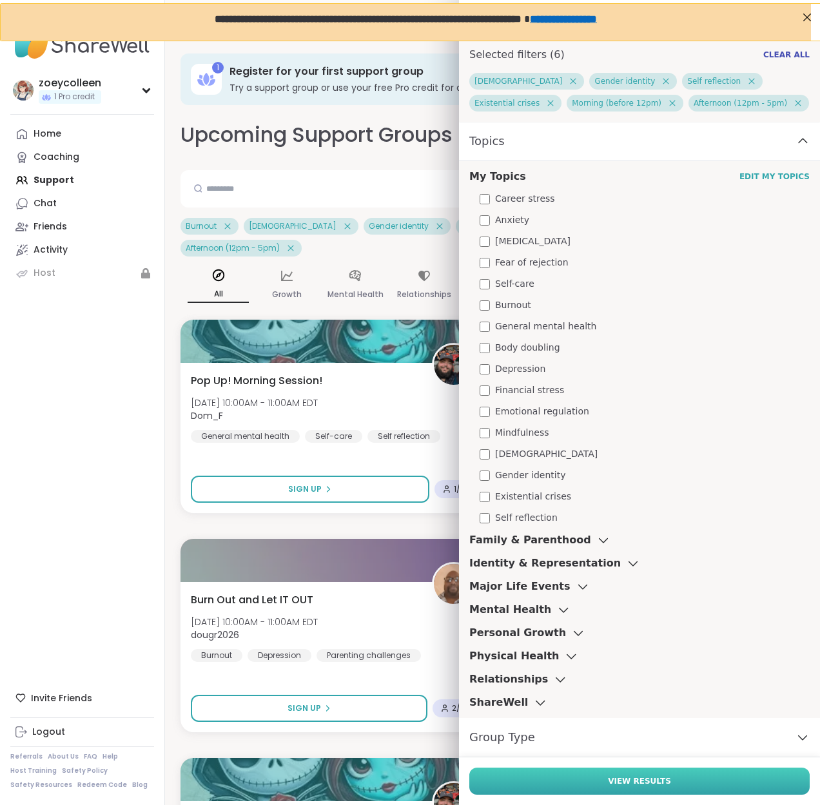
click at [551, 771] on button "View Results" at bounding box center [639, 781] width 341 height 27
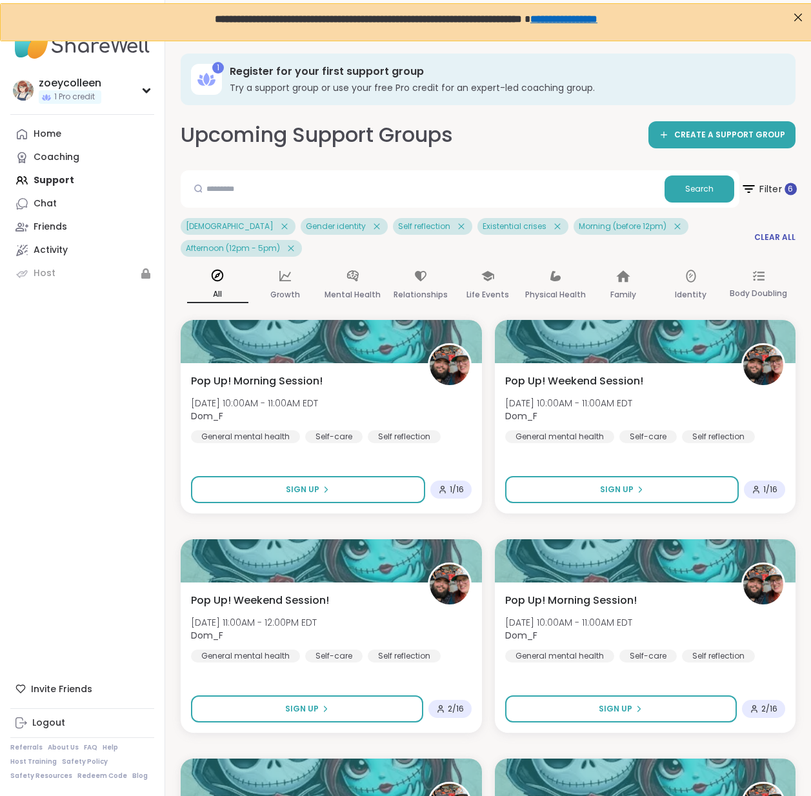
click at [760, 186] on span "Filter 6" at bounding box center [768, 189] width 56 height 32
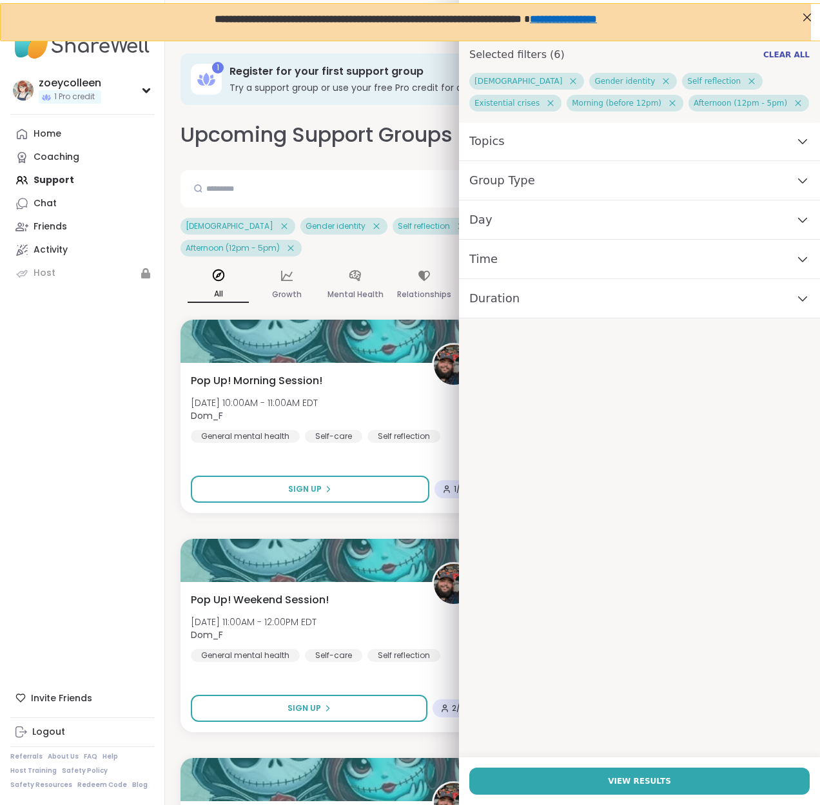
click at [520, 143] on div "Topics" at bounding box center [639, 141] width 361 height 39
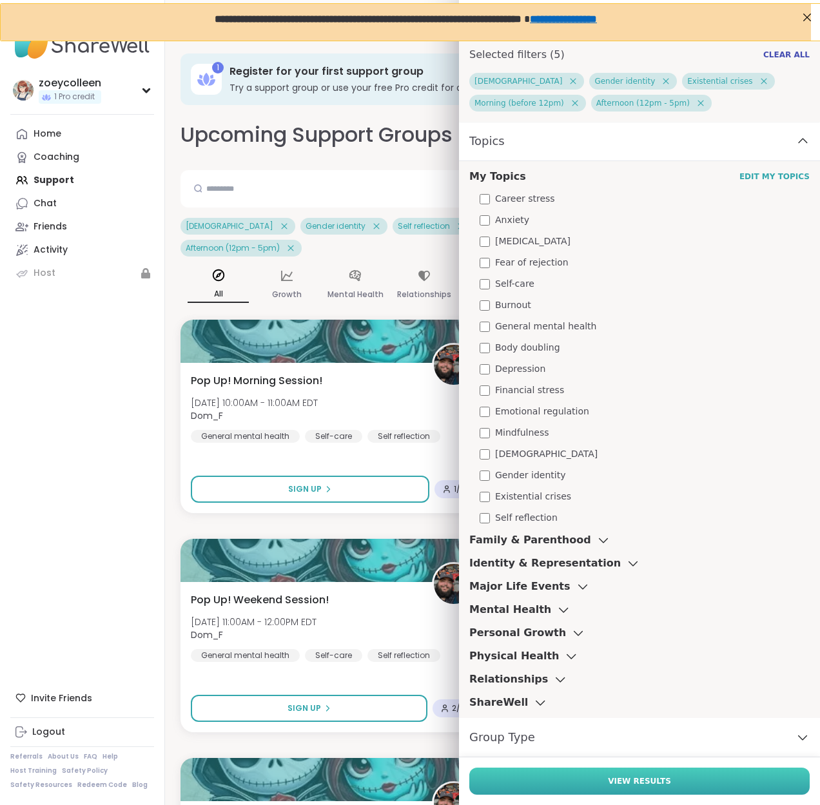
click at [563, 789] on button "View Results" at bounding box center [639, 781] width 341 height 27
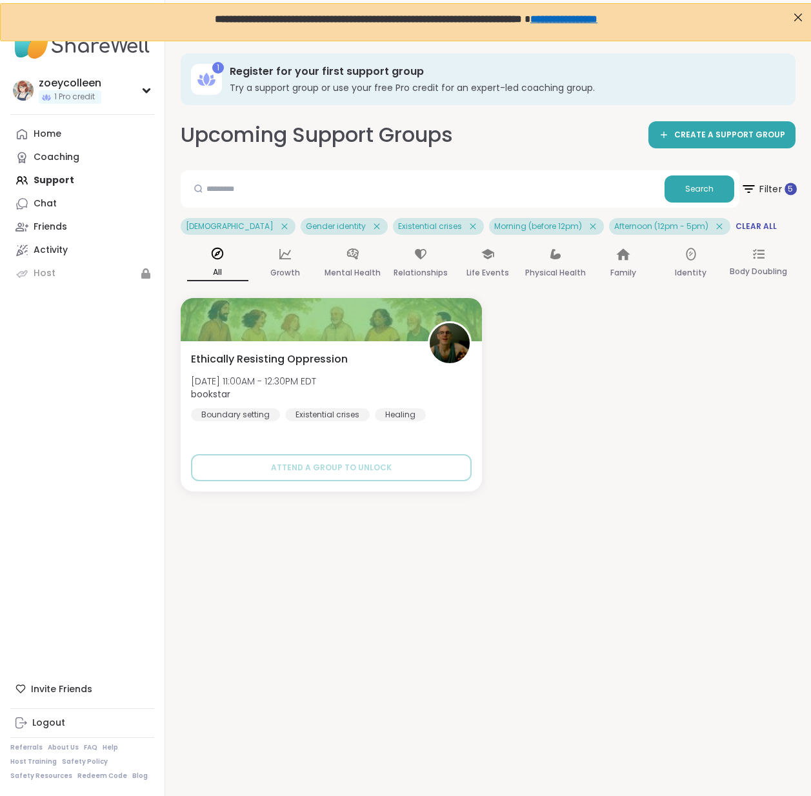
click at [755, 190] on icon at bounding box center [748, 189] width 16 height 16
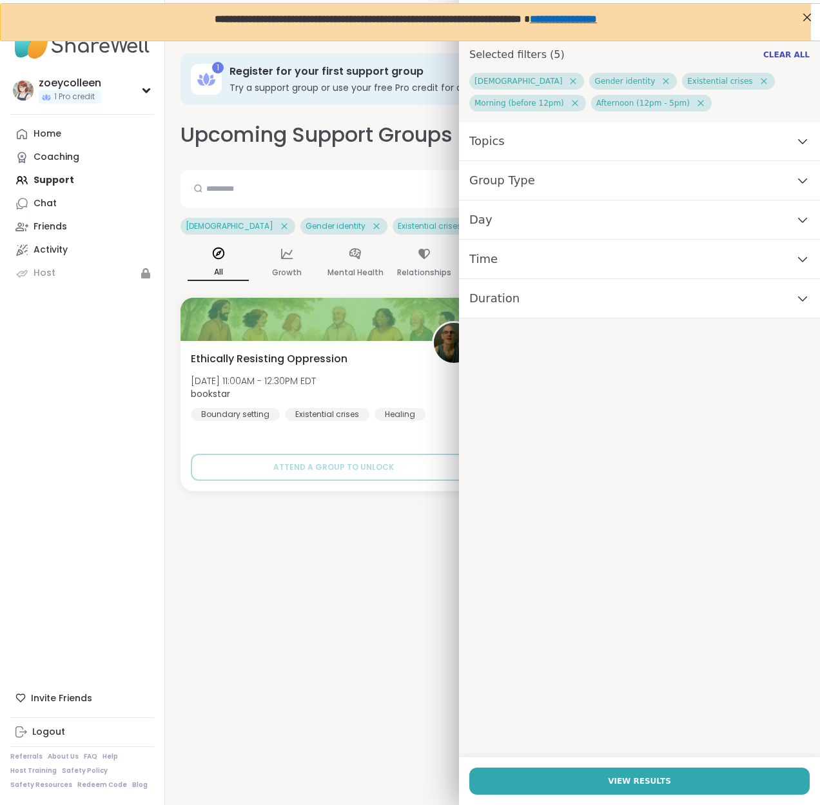
click at [540, 144] on div "Topics" at bounding box center [639, 141] width 361 height 39
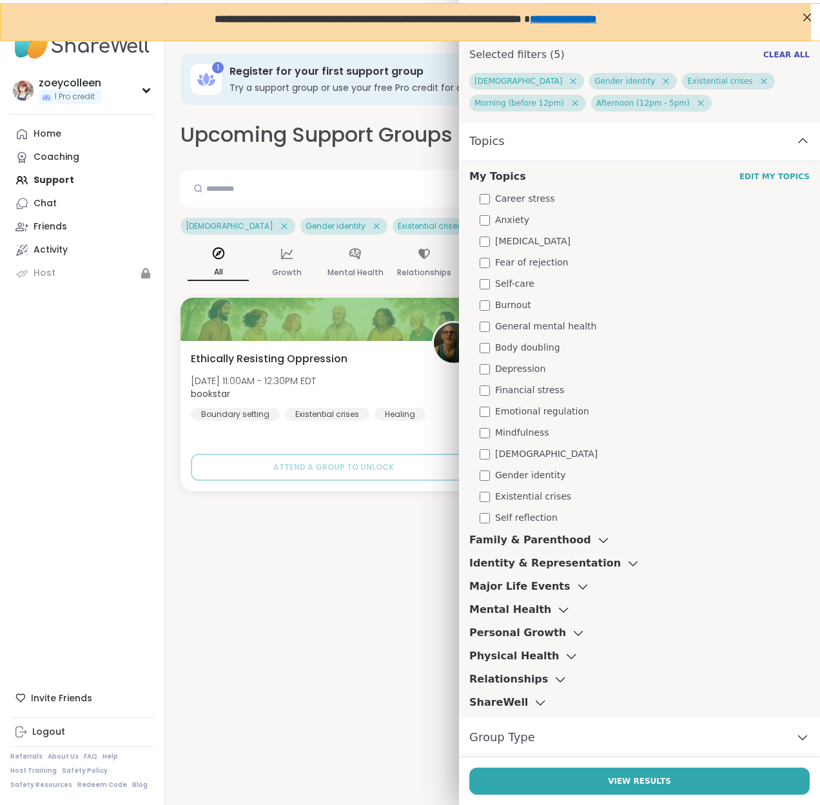
click at [501, 491] on span "Existential crises" at bounding box center [533, 497] width 76 height 14
click at [544, 796] on div "View Results" at bounding box center [639, 782] width 361 height 48
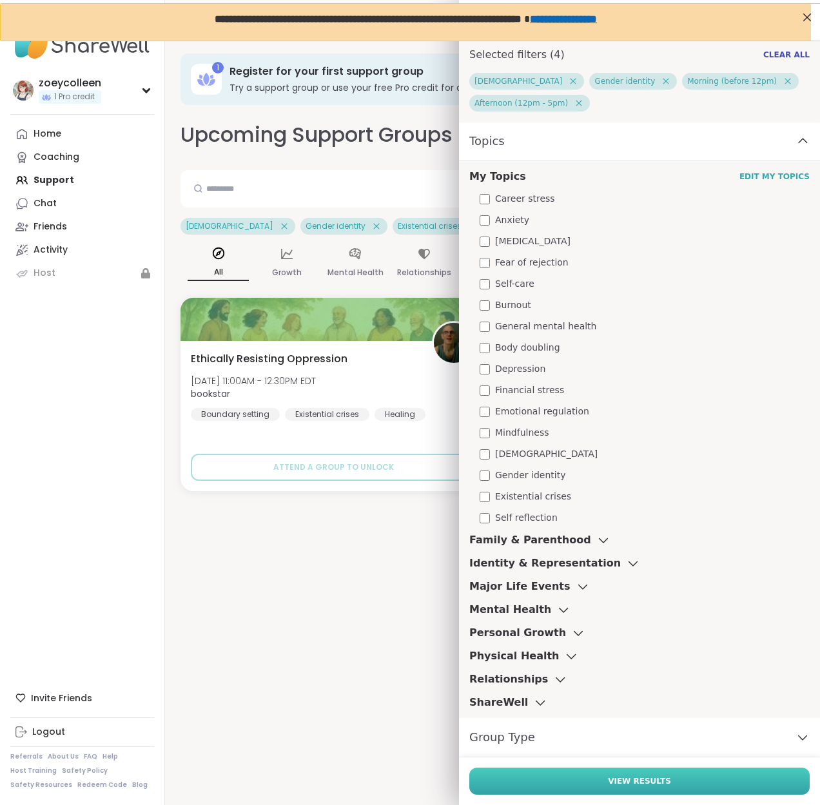
click at [540, 784] on button "View Results" at bounding box center [639, 781] width 341 height 27
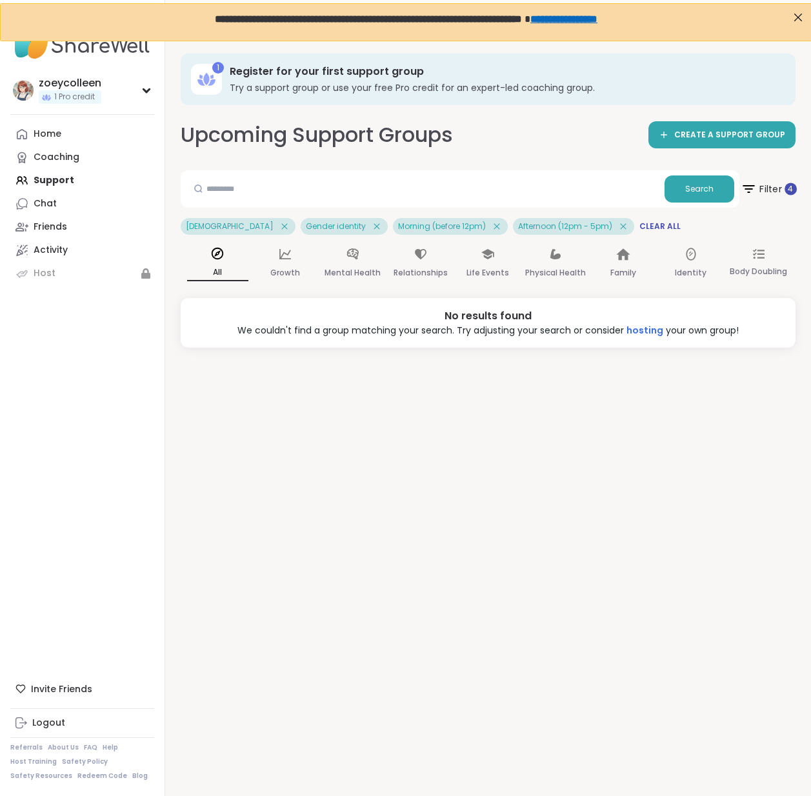
click at [775, 193] on span "Filter 4" at bounding box center [768, 189] width 56 height 32
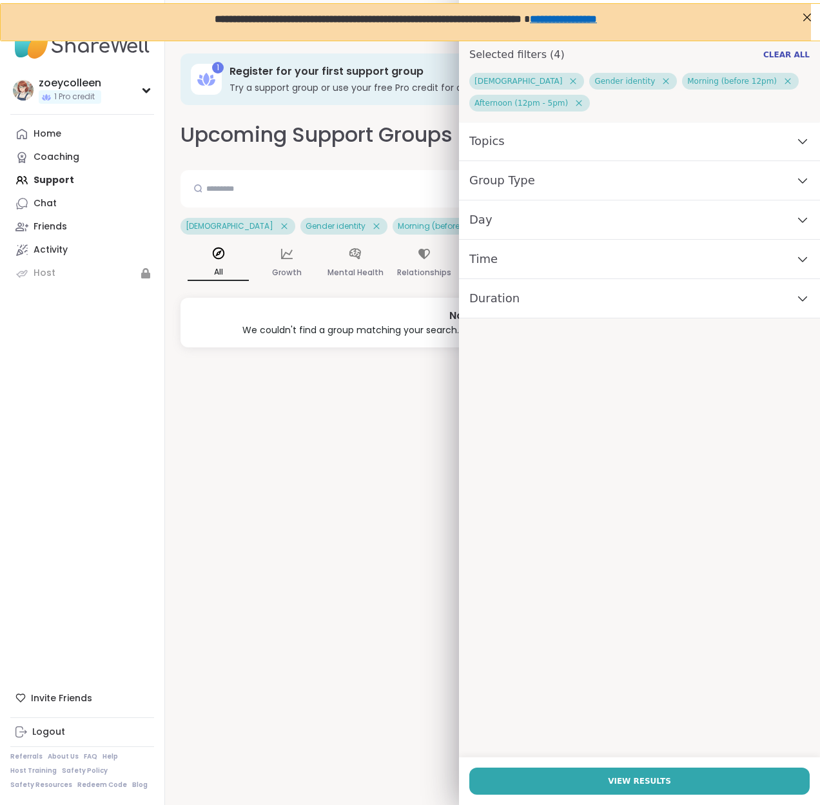
click at [508, 145] on div "Topics" at bounding box center [639, 141] width 361 height 39
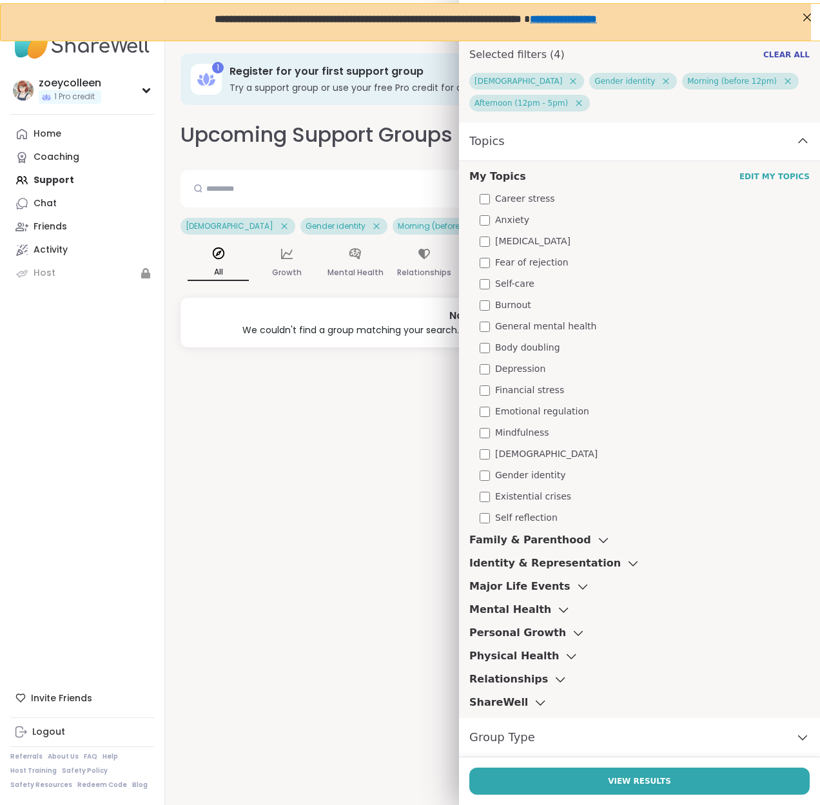
click at [499, 477] on span "Gender identity" at bounding box center [530, 476] width 70 height 14
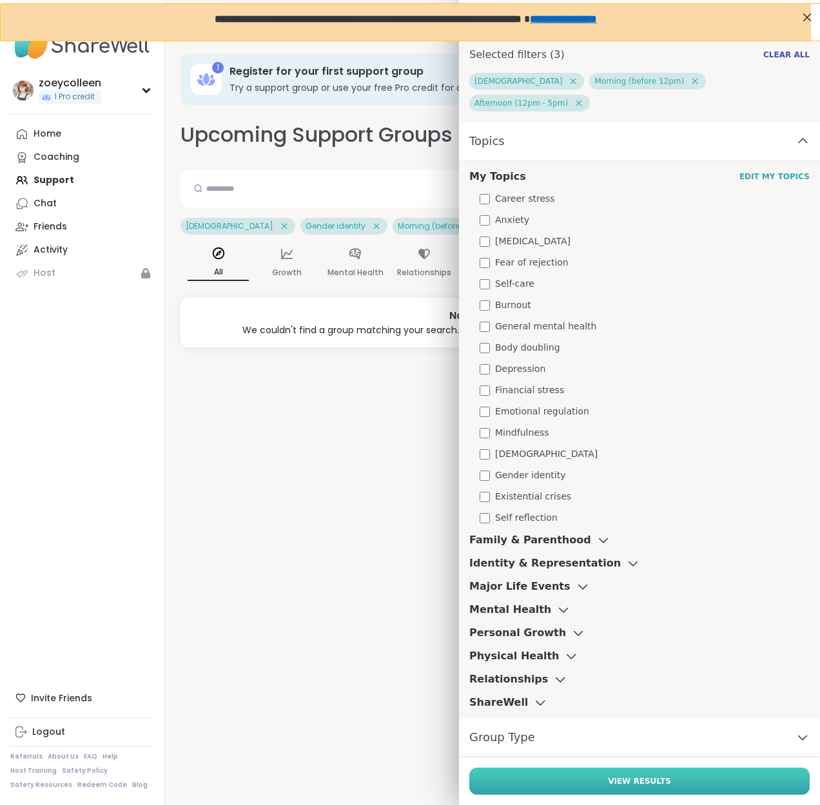
click at [586, 782] on button "View Results" at bounding box center [639, 781] width 341 height 27
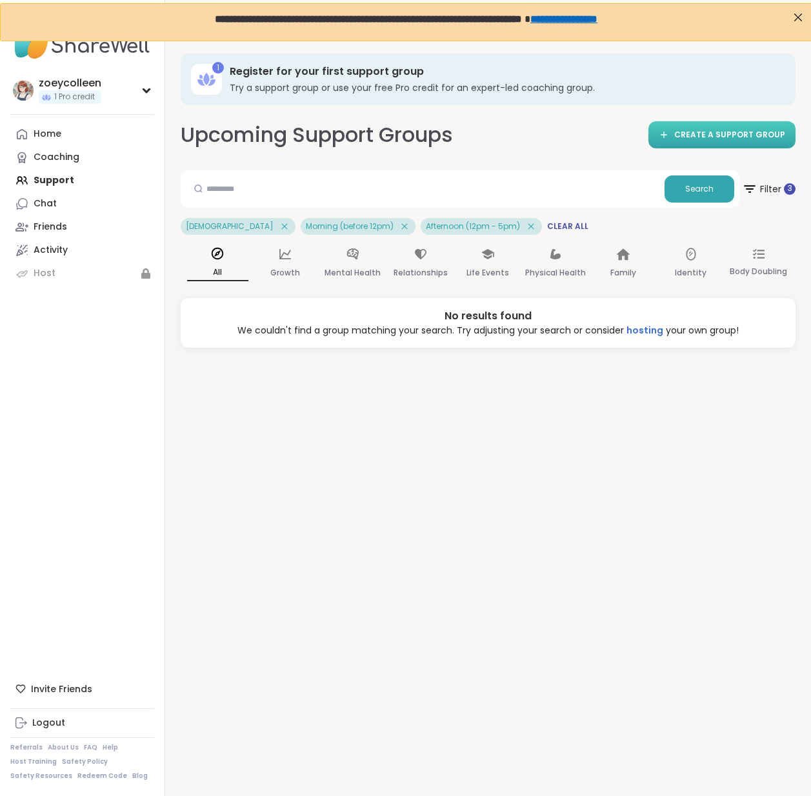
click at [693, 133] on span "CREATE A SUPPORT GROUP" at bounding box center [729, 135] width 111 height 11
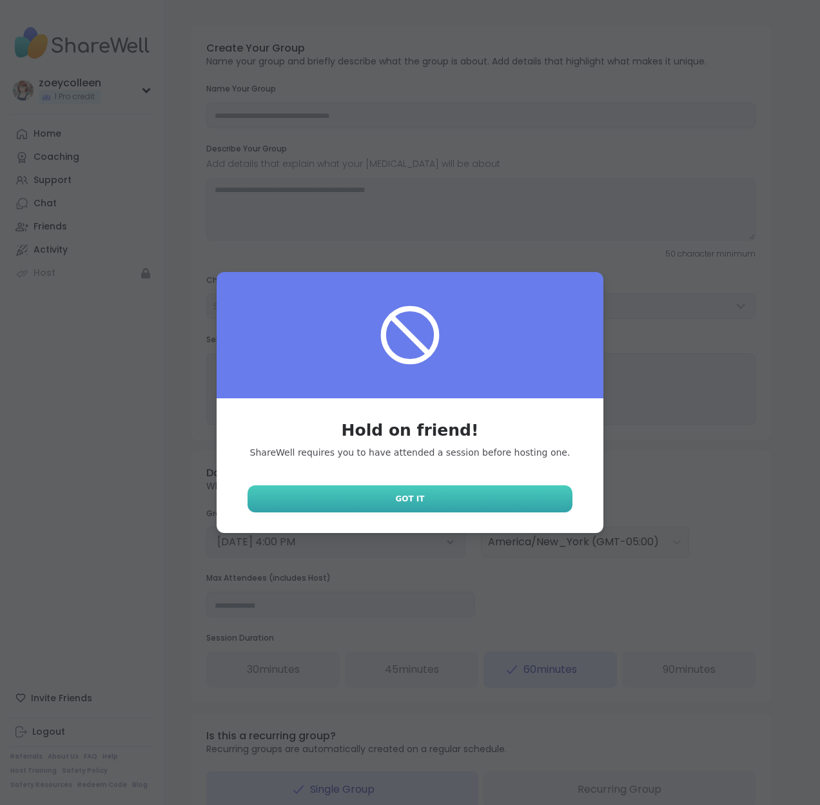
click at [462, 499] on link "Got It" at bounding box center [410, 499] width 325 height 27
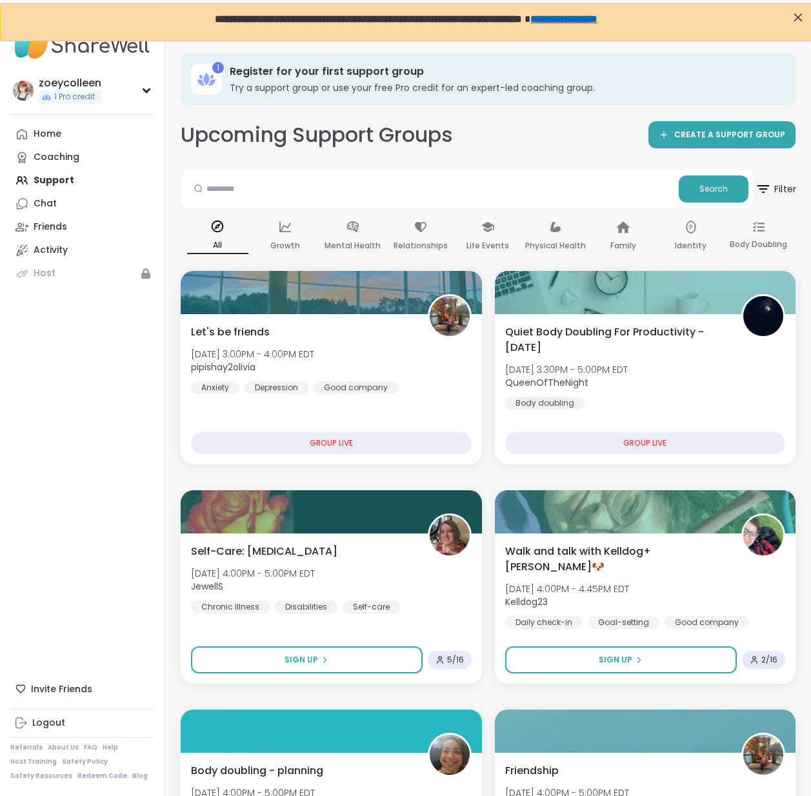
click at [784, 190] on span "Filter" at bounding box center [775, 189] width 41 height 32
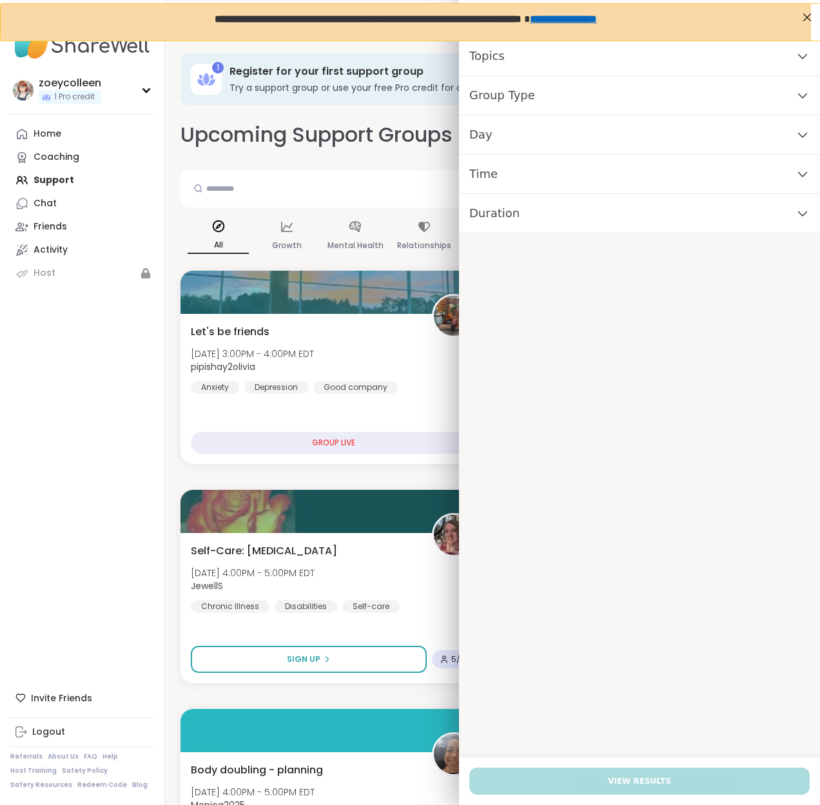
click at [501, 179] on div "Time" at bounding box center [639, 174] width 361 height 39
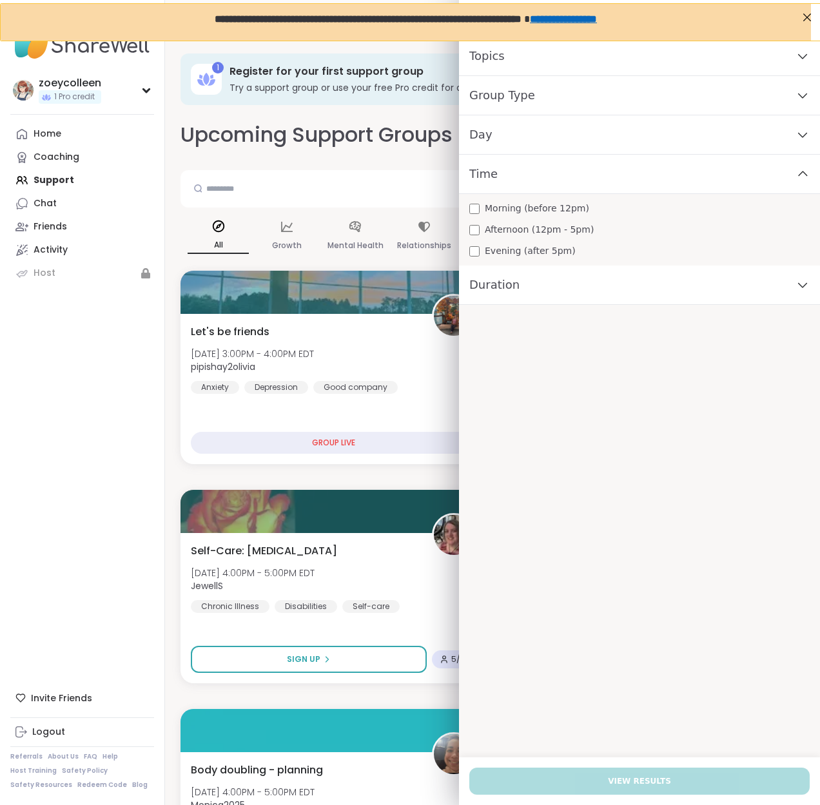
click at [496, 210] on span "Morning (before 12pm)" at bounding box center [537, 209] width 104 height 14
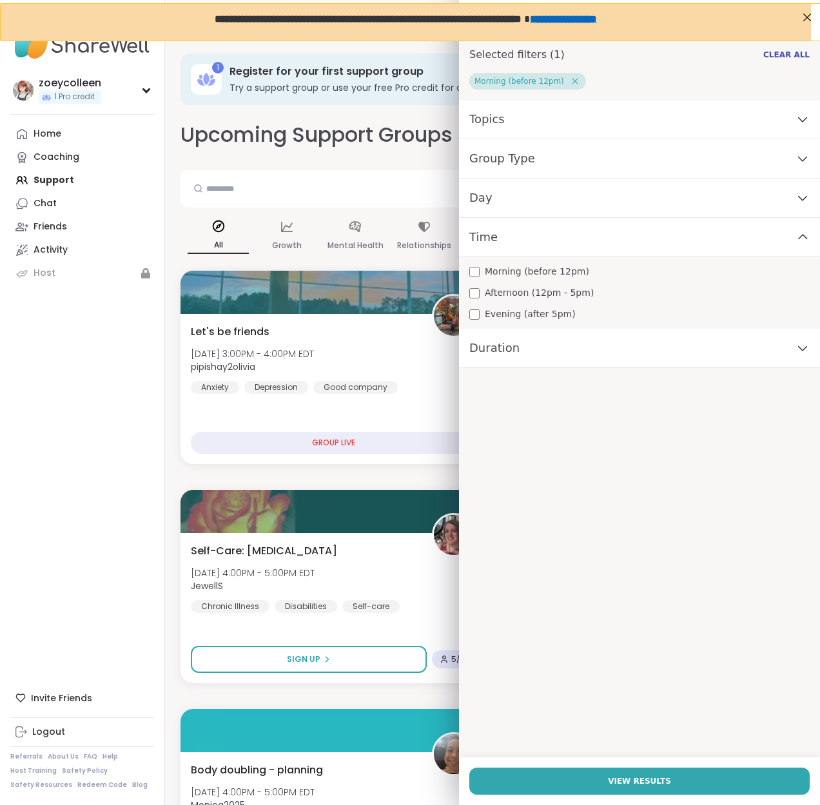
click at [486, 294] on span "Afternoon (12pm - 5pm)" at bounding box center [539, 293] width 109 height 14
click at [499, 237] on div "Time" at bounding box center [639, 237] width 361 height 39
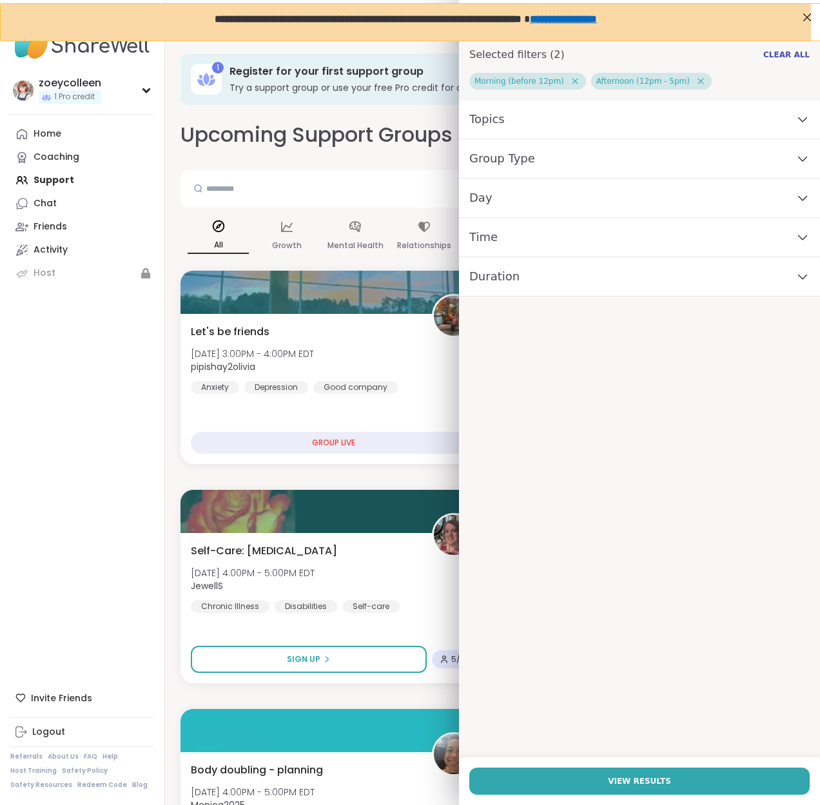
click at [505, 126] on div "Topics" at bounding box center [639, 119] width 361 height 39
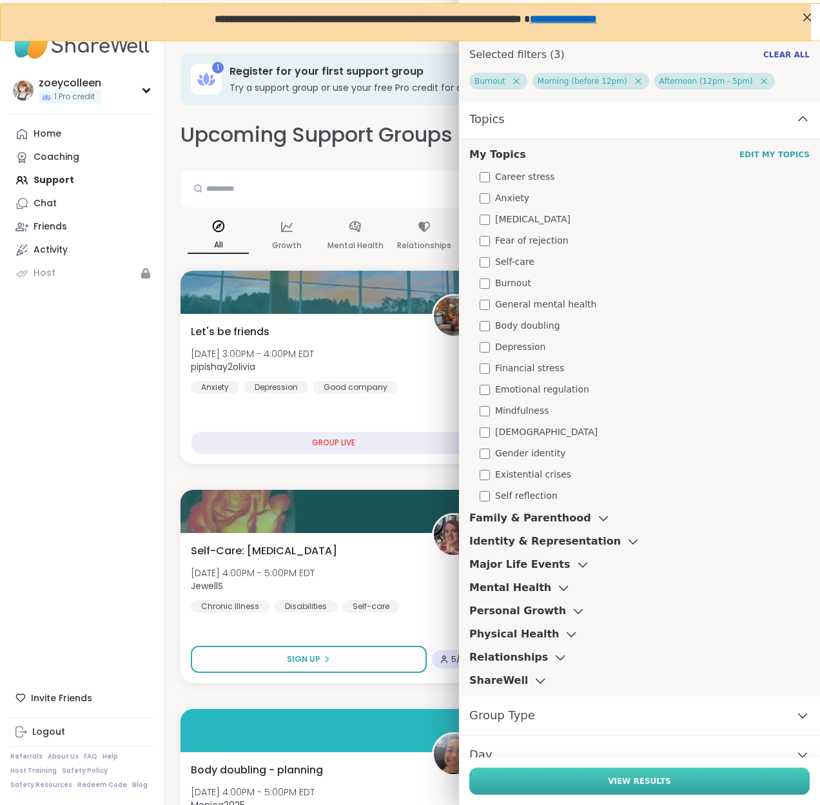
click at [636, 789] on button "View Results" at bounding box center [639, 781] width 341 height 27
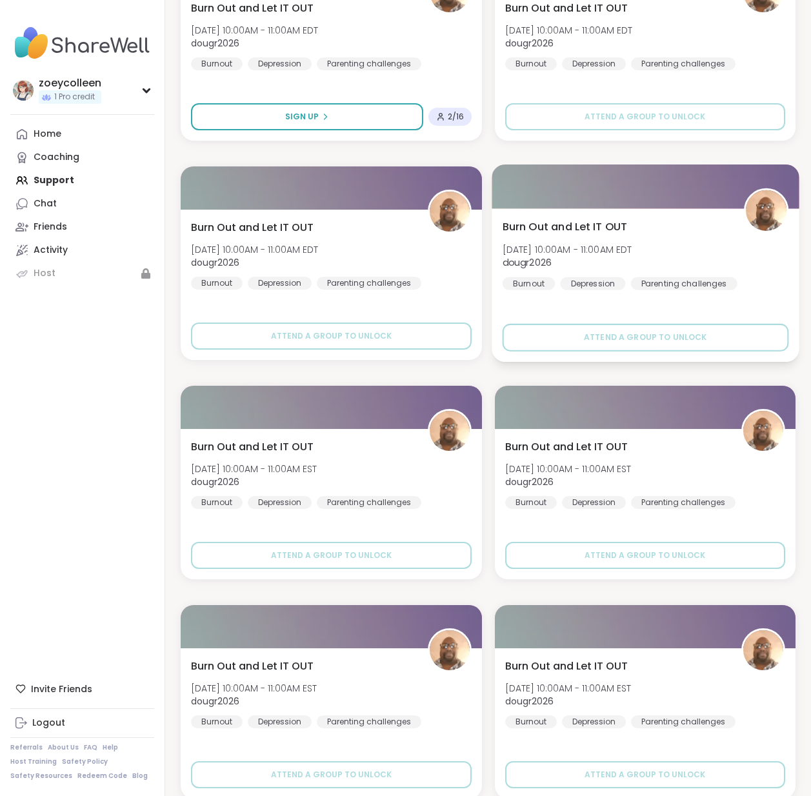
scroll to position [366, 0]
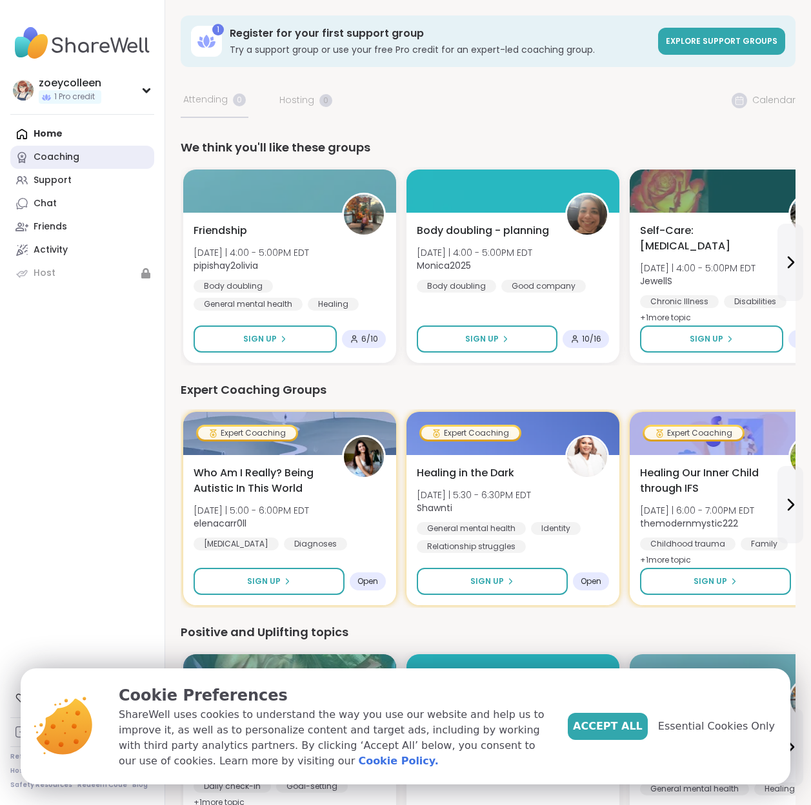
click at [78, 163] on link "Coaching" at bounding box center [82, 157] width 144 height 23
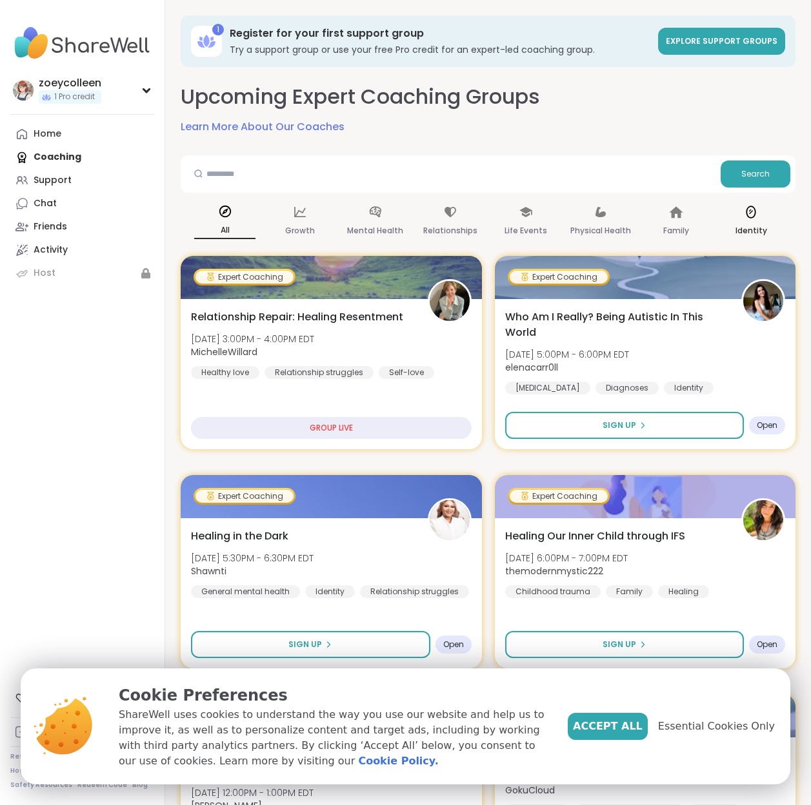
click at [745, 226] on p "Identity" at bounding box center [751, 230] width 32 height 15
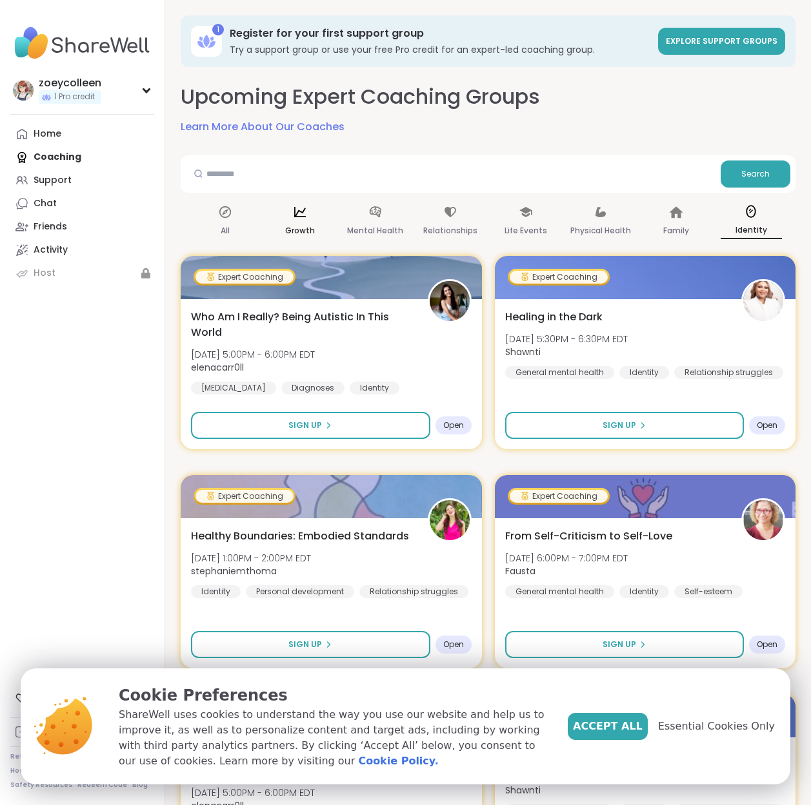
click at [293, 215] on icon at bounding box center [300, 212] width 14 height 14
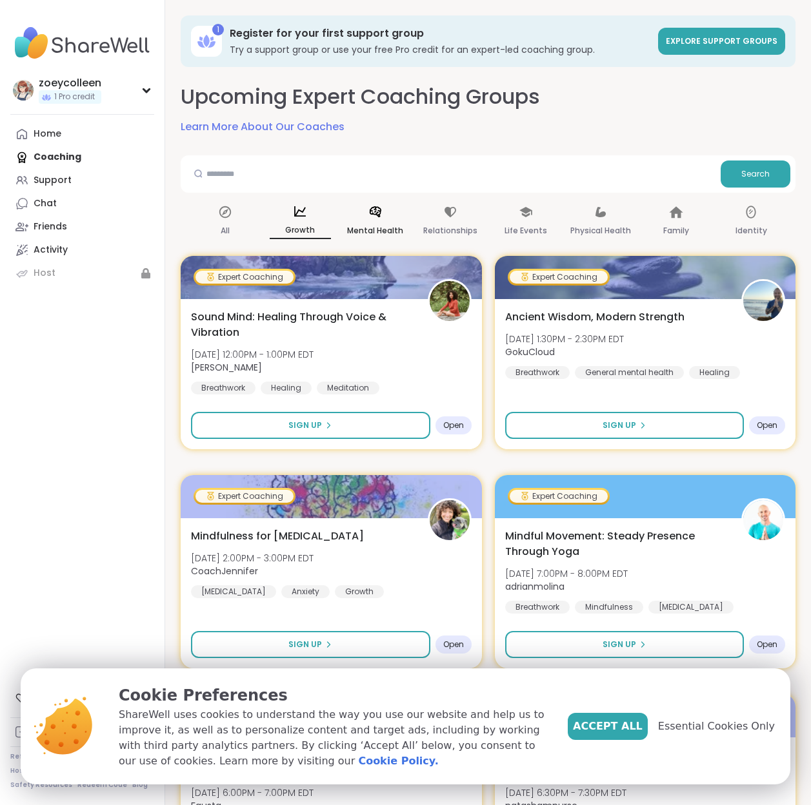
click at [376, 232] on p "Mental Health" at bounding box center [375, 230] width 56 height 15
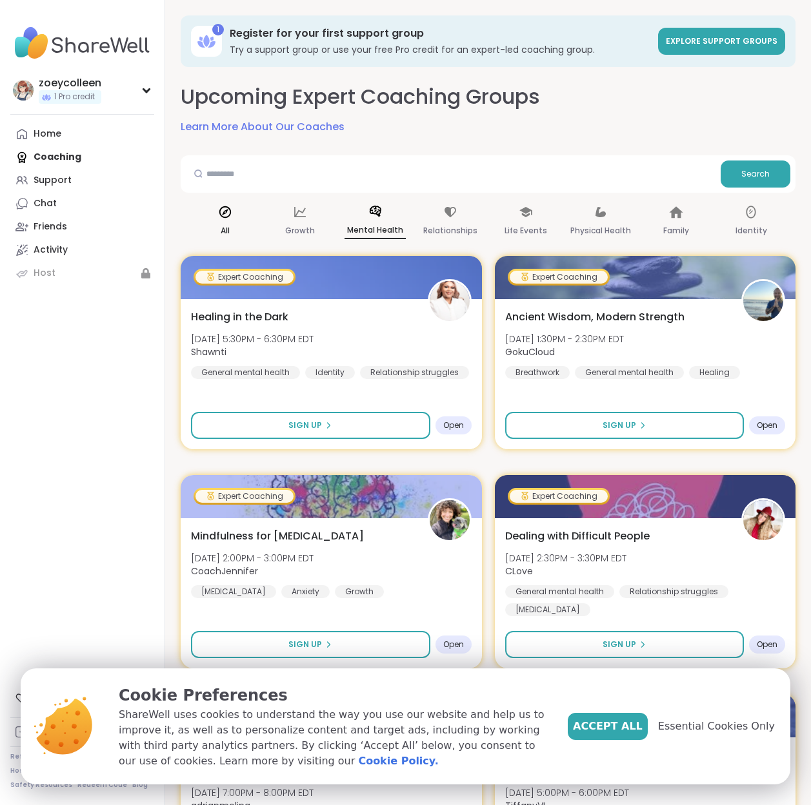
click at [224, 220] on div "All" at bounding box center [224, 222] width 61 height 48
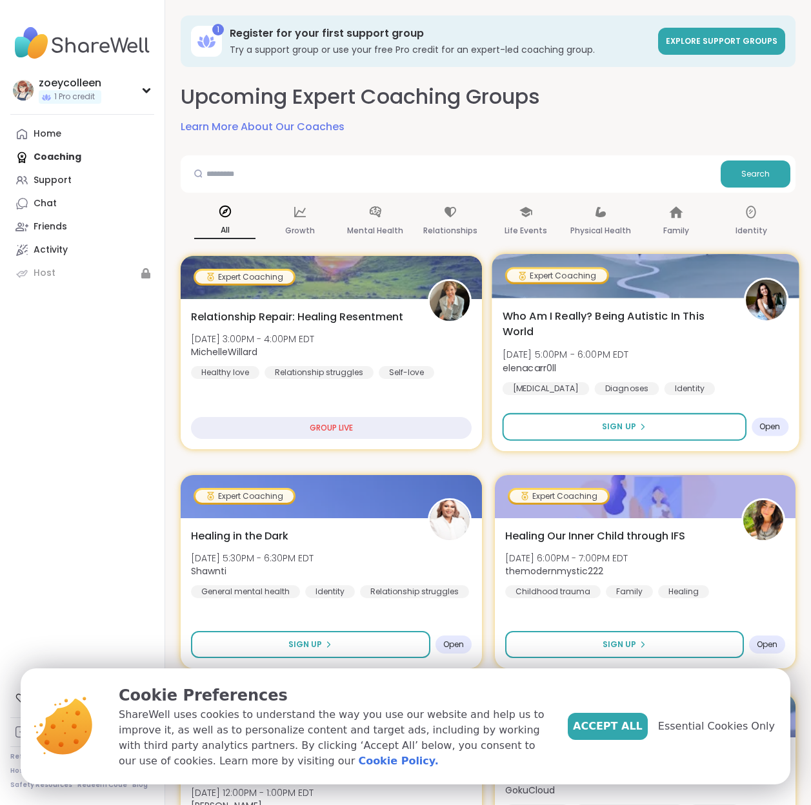
click at [564, 317] on span "Who Am I Really? Being Autistic In This World" at bounding box center [615, 324] width 226 height 32
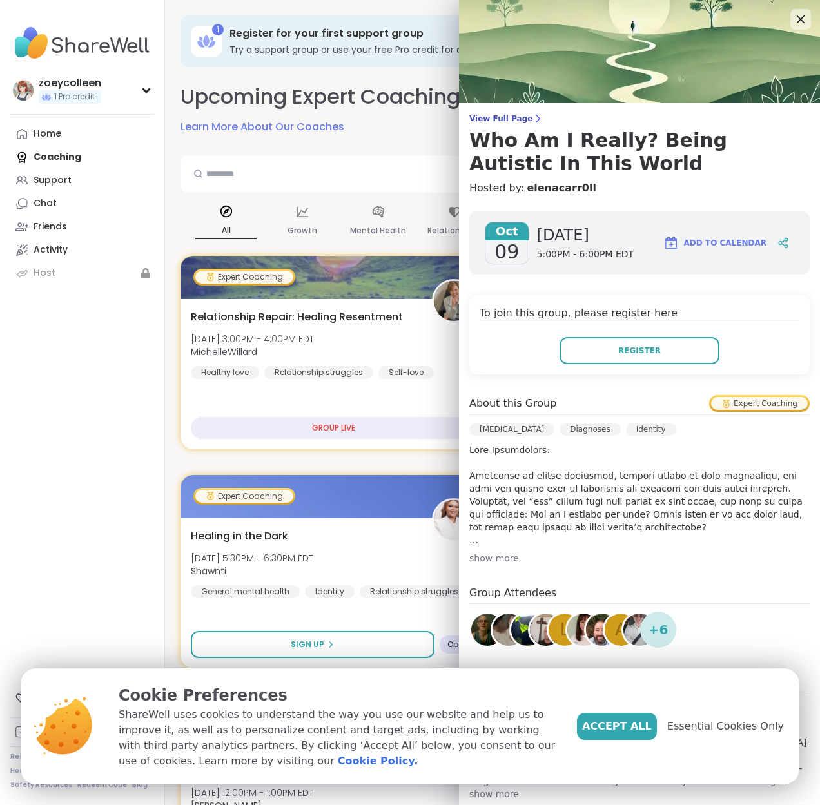
scroll to position [26, 0]
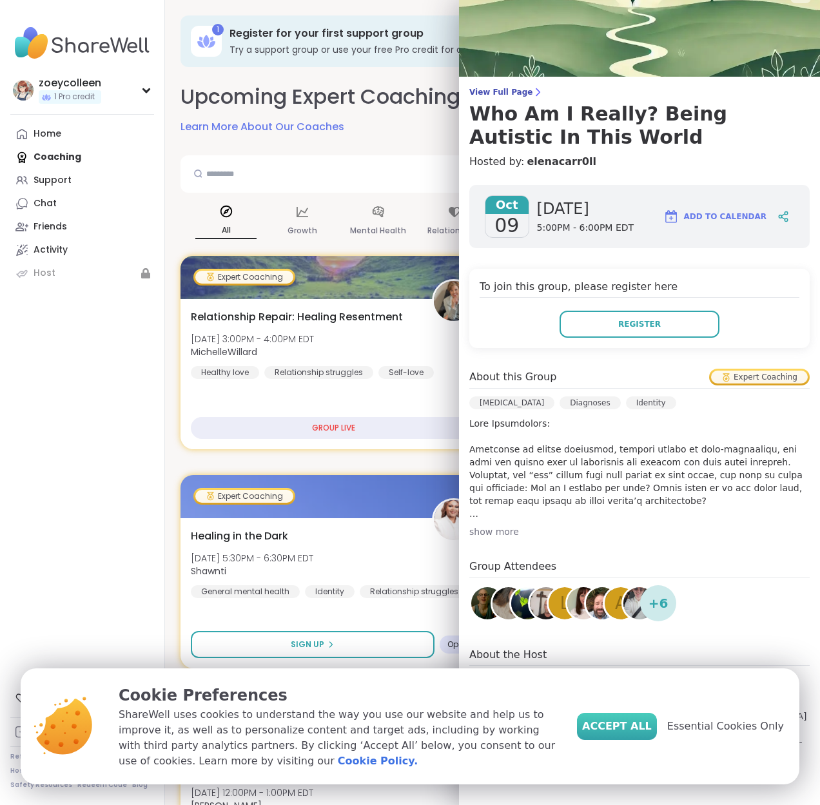
click at [611, 731] on span "Accept All" at bounding box center [617, 726] width 70 height 15
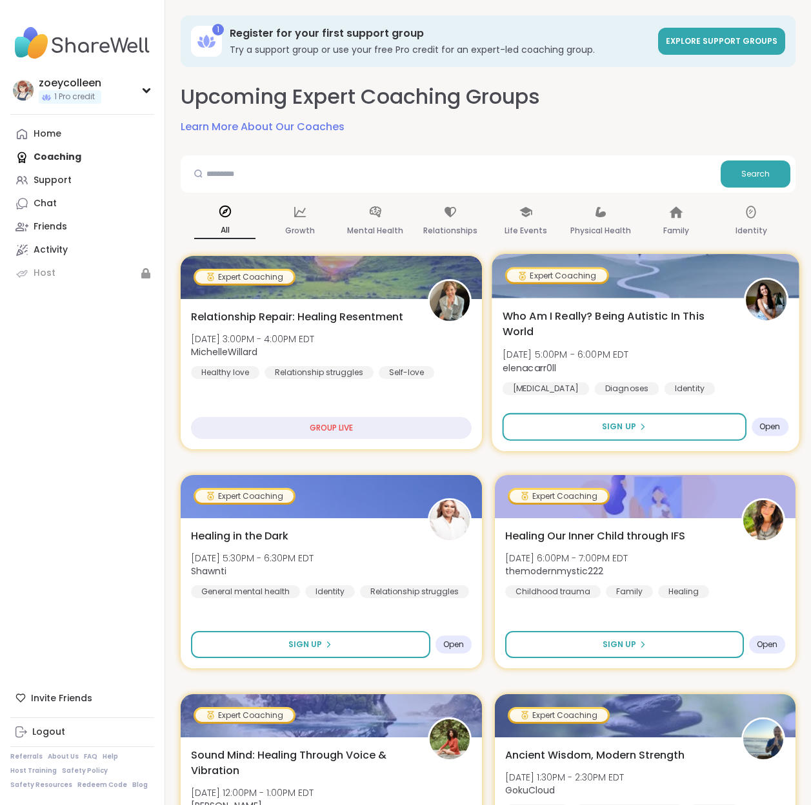
click at [664, 304] on div "Who Am I Really? Being Autistic In This World [DATE] 5:00PM - 6:00PM EDT elenac…" at bounding box center [644, 374] width 307 height 153
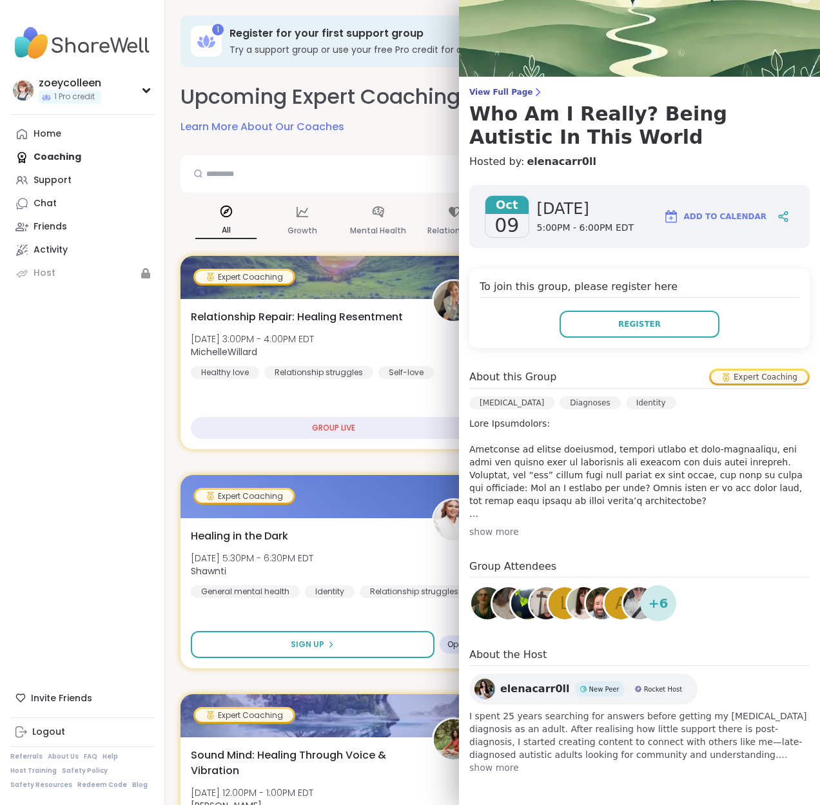
click at [499, 769] on span "show more" at bounding box center [639, 768] width 341 height 13
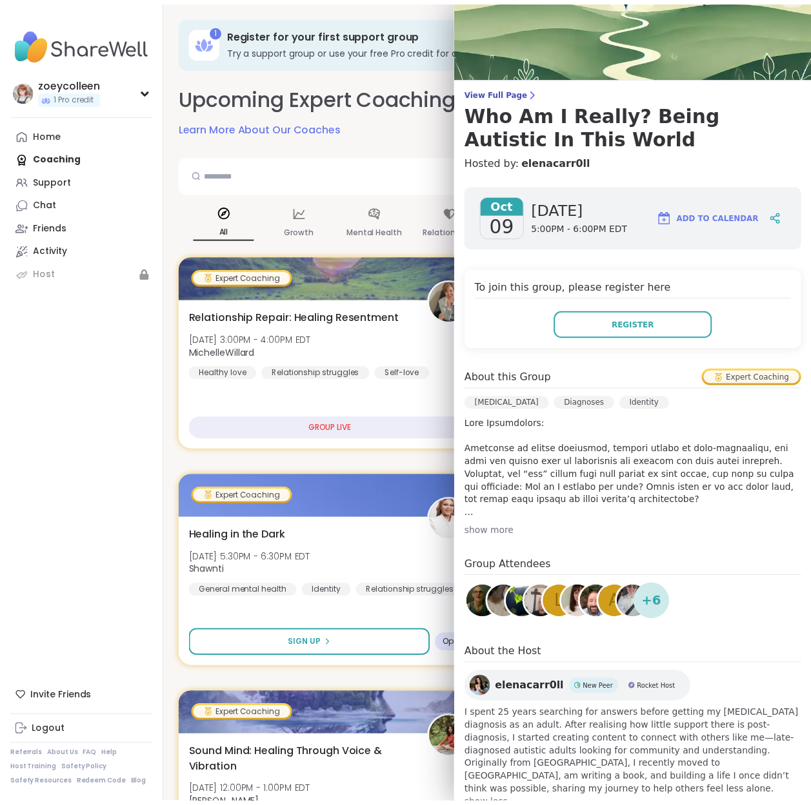
scroll to position [52, 0]
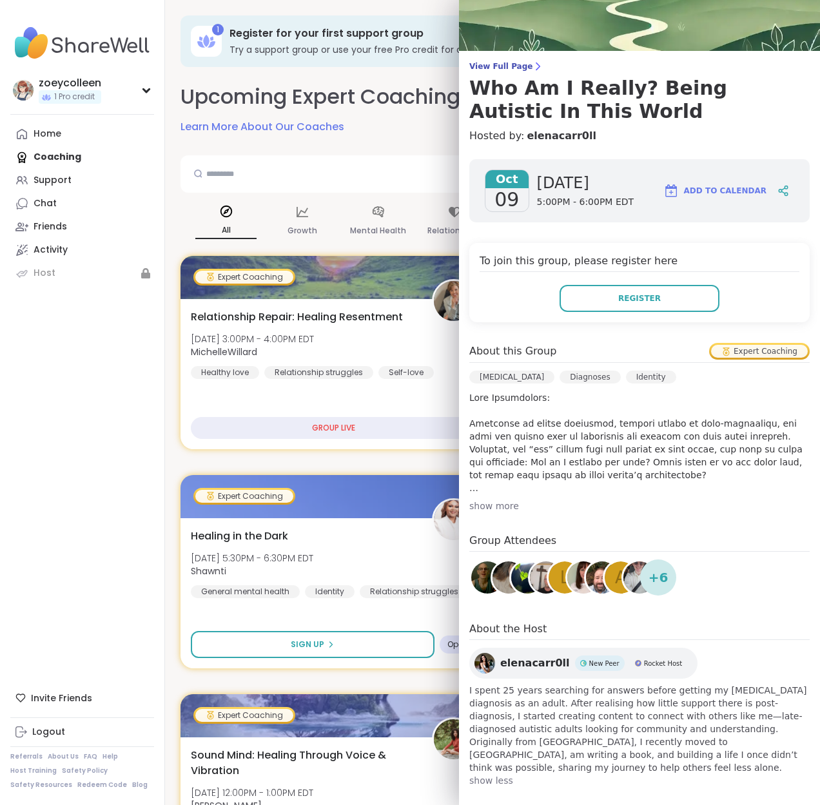
click at [655, 663] on span "Rocket Host" at bounding box center [663, 664] width 39 height 10
